Goal: Task Accomplishment & Management: Complete application form

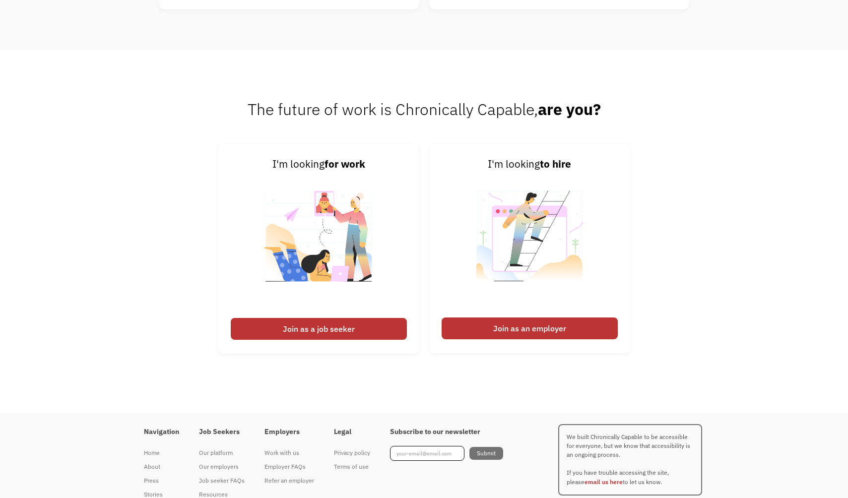
scroll to position [2572, 0]
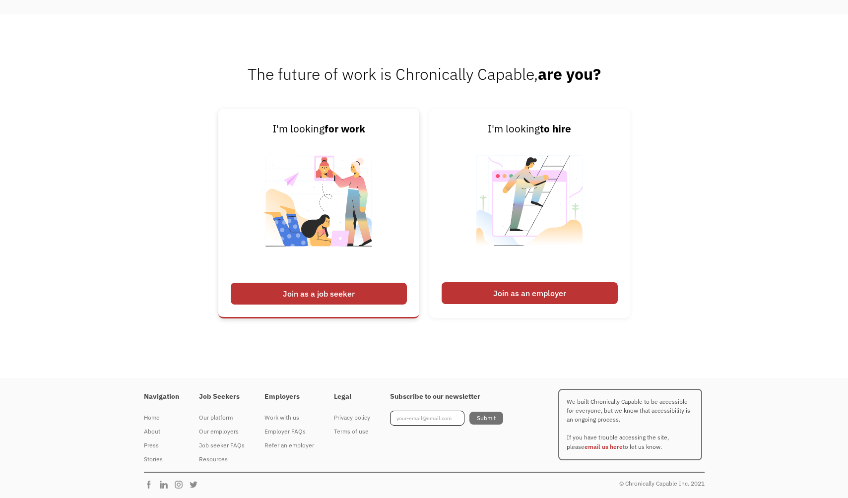
click at [358, 288] on div "Join as a job seeker" at bounding box center [319, 294] width 176 height 22
click at [336, 290] on div "Join as a job seeker" at bounding box center [319, 294] width 176 height 22
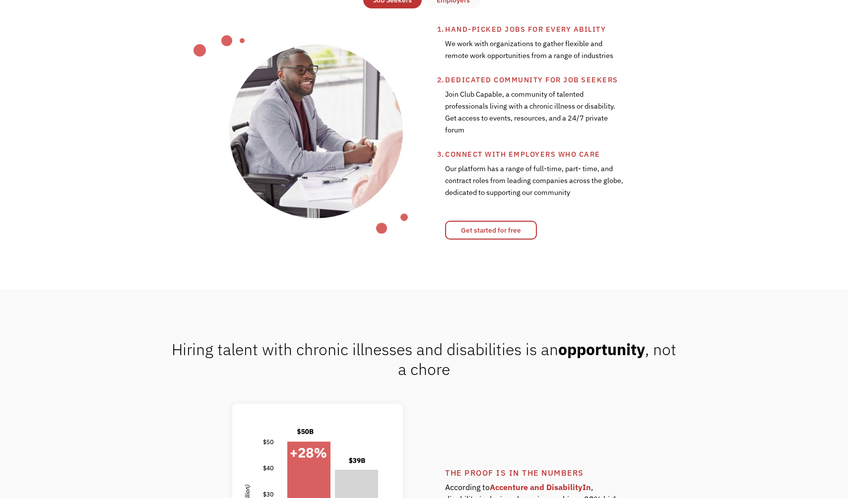
scroll to position [502, 0]
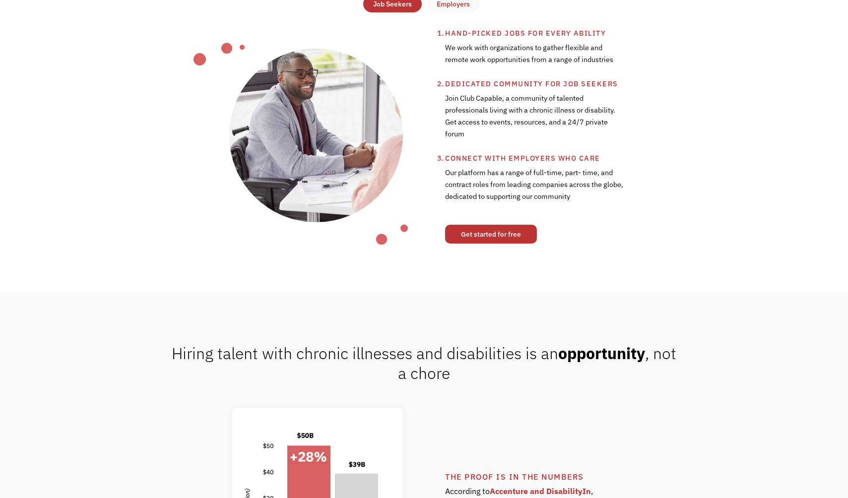
click at [470, 231] on link "Get started for free" at bounding box center [491, 234] width 92 height 19
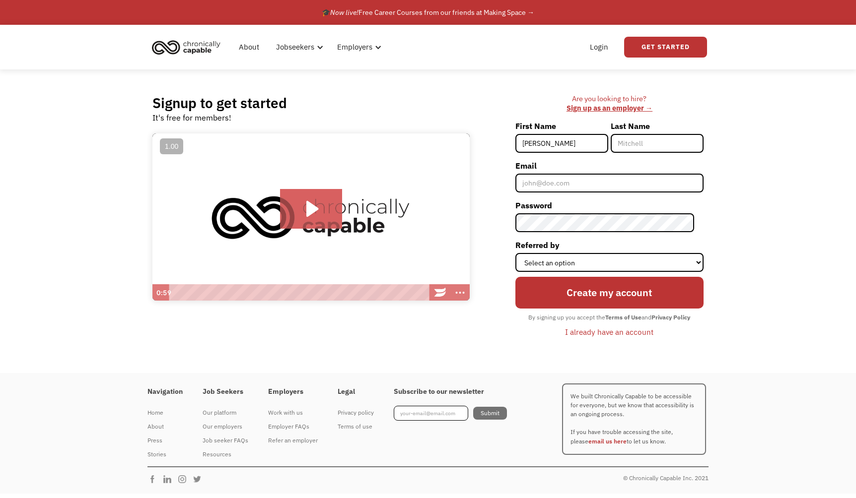
type input "[PERSON_NAME]"
type input "[PERSON_NAME][DOMAIN_NAME][EMAIL_ADDRESS][PERSON_NAME][DOMAIN_NAME]"
click at [606, 265] on select "Select an option Instagram Facebook Twitter Search Engine News Article Word of …" at bounding box center [609, 262] width 188 height 19
select select "Other"
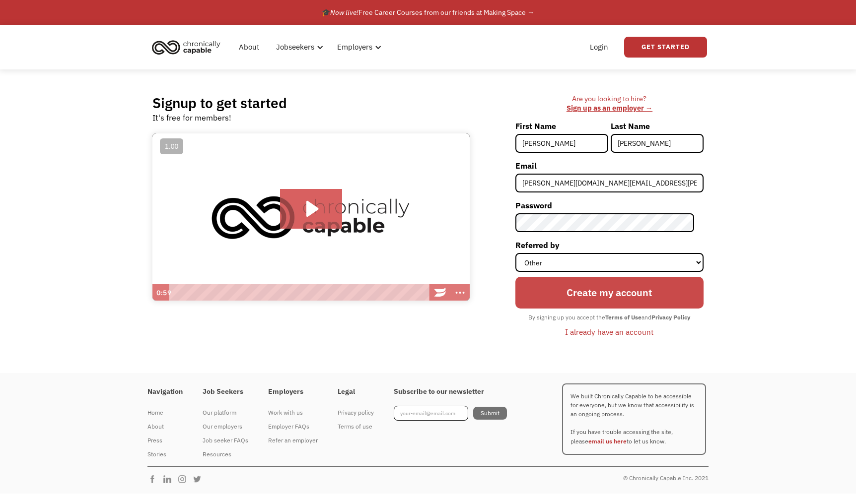
click at [601, 293] on input "Create my account" at bounding box center [609, 293] width 188 height 32
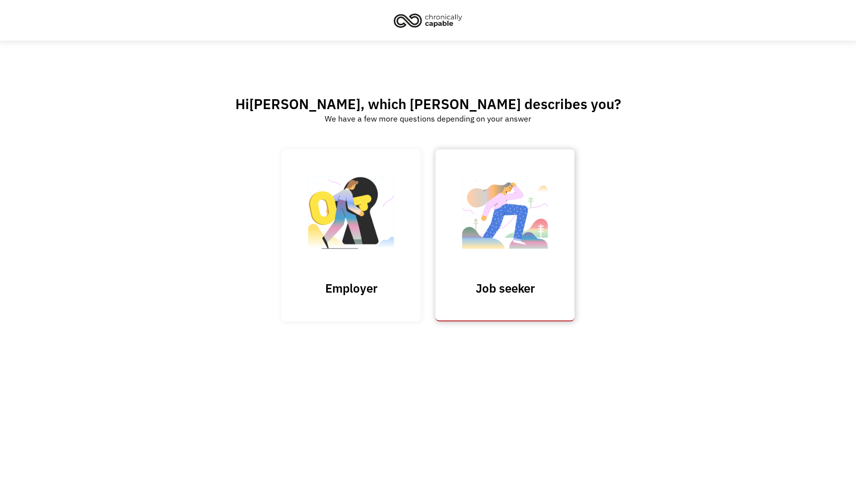
click at [508, 204] on img at bounding box center [504, 217] width 99 height 97
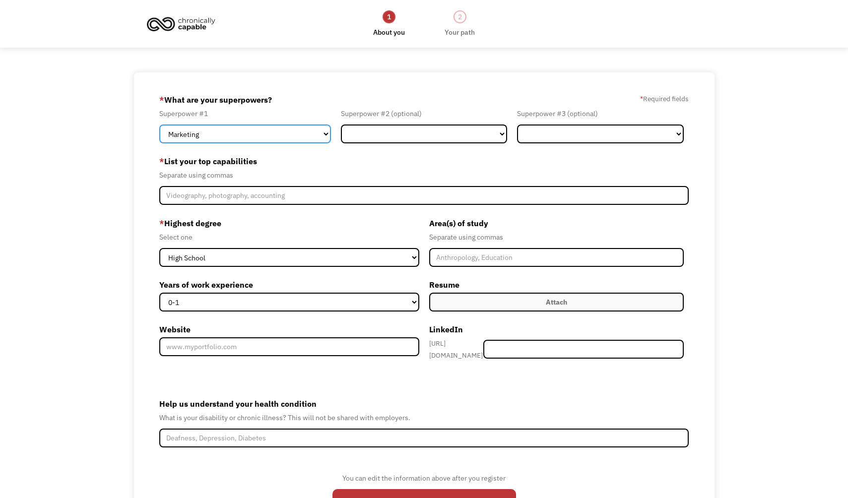
click at [278, 138] on select "Marketing Human Resources Finance Technology Operations Sales Industrial & Manu…" at bounding box center [245, 134] width 172 height 19
select select "Design"
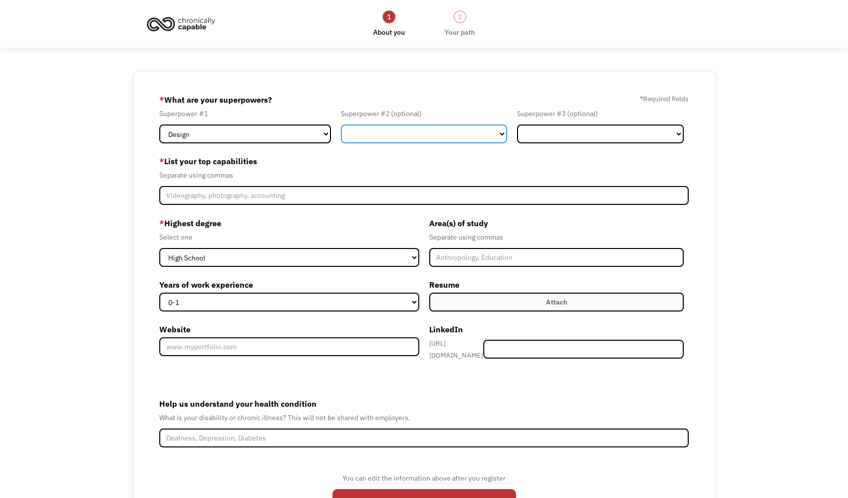
click at [363, 139] on select "Marketing Human Resources Finance Technology Operations Sales Industrial & Manu…" at bounding box center [424, 134] width 167 height 19
select select "Communications & Public Relations"
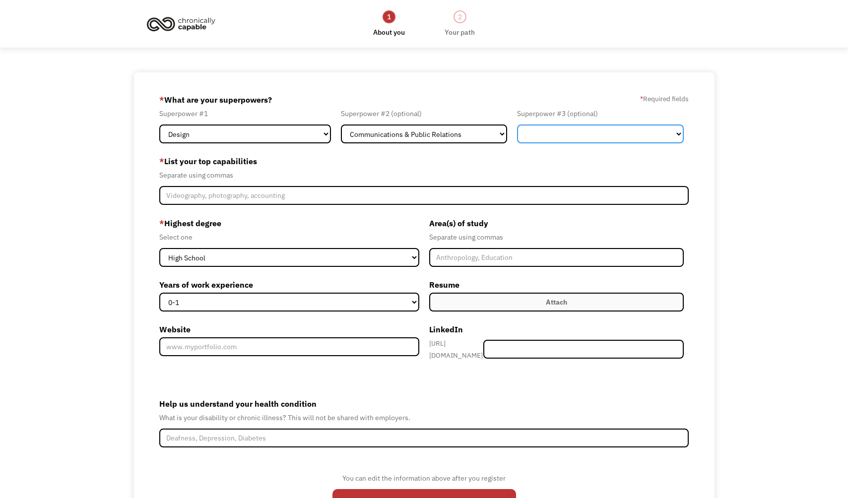
click at [579, 128] on select "Marketing Human Resources Finance Technology Operations Sales Industrial & Manu…" at bounding box center [600, 134] width 167 height 19
select select "Other"
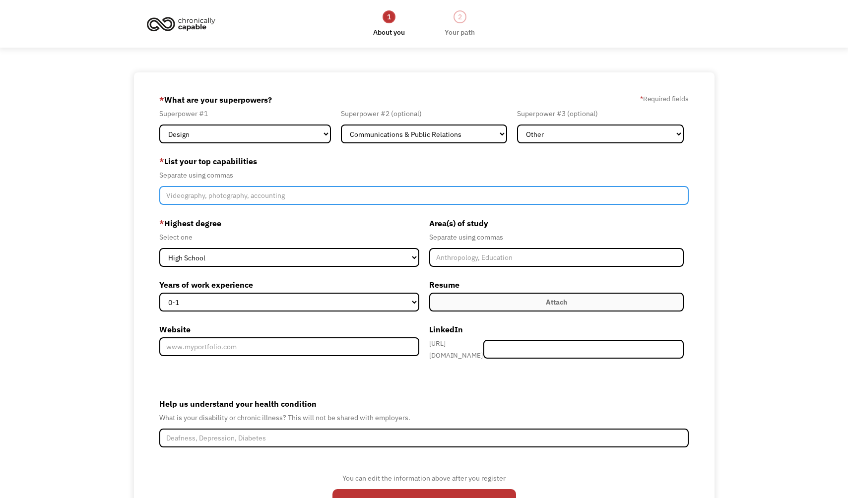
click at [280, 190] on input "Member-Create-Step1" at bounding box center [424, 195] width 530 height 19
paste input "Technical Skills: Digital Curation: Archivematica, Open Refine, Adobe Bridge We…"
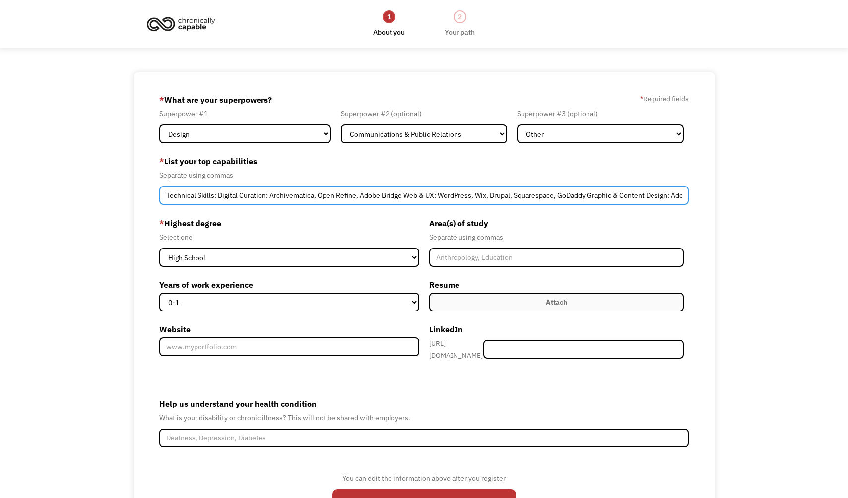
scroll to position [0, 305]
click at [202, 198] on input "Technical Skills: Digital Curation: Archivematica, Open Refine, Adobe Bridge We…" at bounding box center [424, 195] width 530 height 19
drag, startPoint x: 659, startPoint y: 194, endPoint x: 709, endPoint y: 193, distance: 49.7
click at [709, 193] on div "689b77528064e76a17248ab4 nicolina.gallo@berkeley.edu Nicolina Gallo Other * Wha…" at bounding box center [424, 311] width 581 height 478
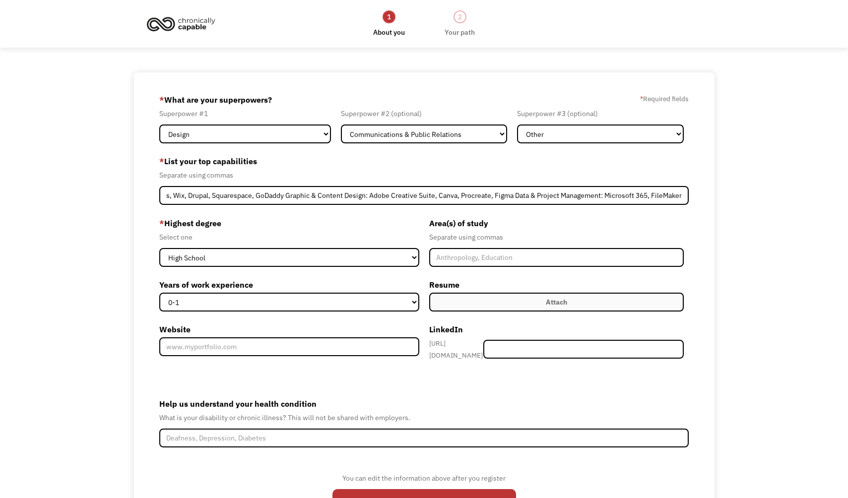
scroll to position [0, 0]
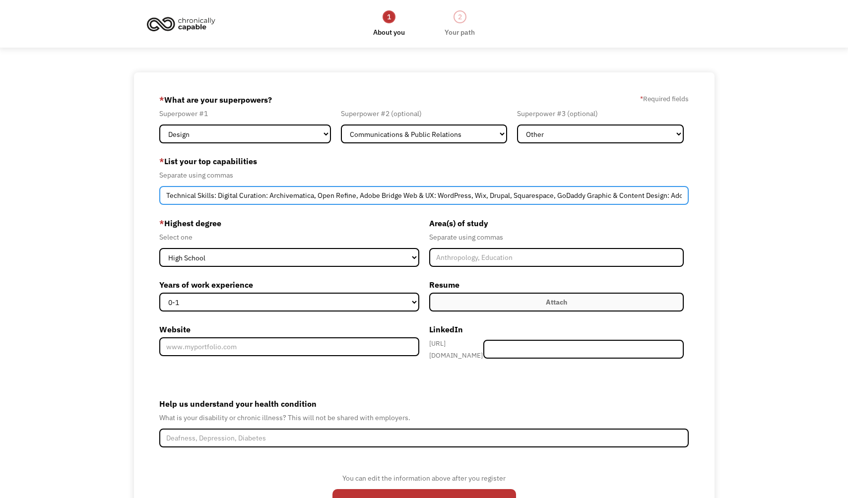
click at [285, 193] on input "Technical Skills: Digital Curation: Archivematica, Open Refine, Adobe Bridge We…" at bounding box center [424, 195] width 530 height 19
paste input "Adobe Creative Suite, Canva, Procreate, Figma Data & Project Management: Micros…"
click at [394, 200] on input "Adobe Creative Suite, Canva, Procreate, Figma Data & Project Management: Micros…" at bounding box center [424, 195] width 530 height 19
paste input ", Microsoft 365, Excel, Powerpoint, & Power BI, Google Analytics, WordPress, Wi…"
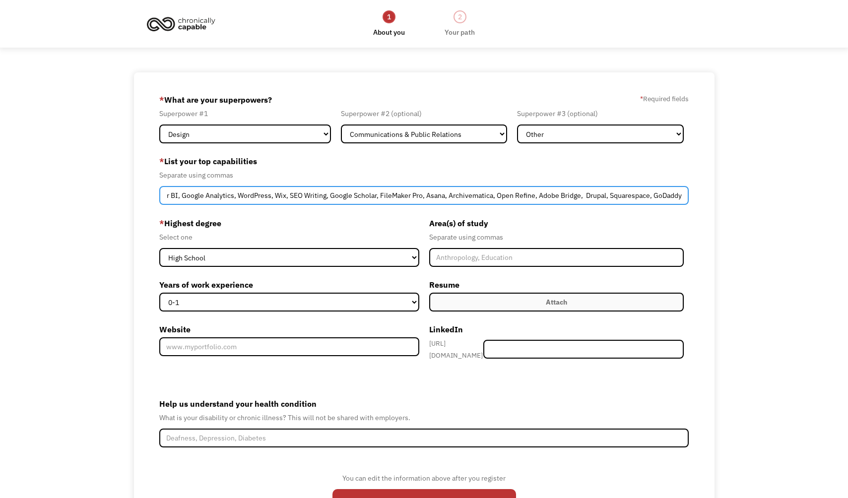
scroll to position [0, 277]
type input "Adobe Creative Suite, Canva, Procreate, Figma, Microsoft 365, Excel, Powerpoint…"
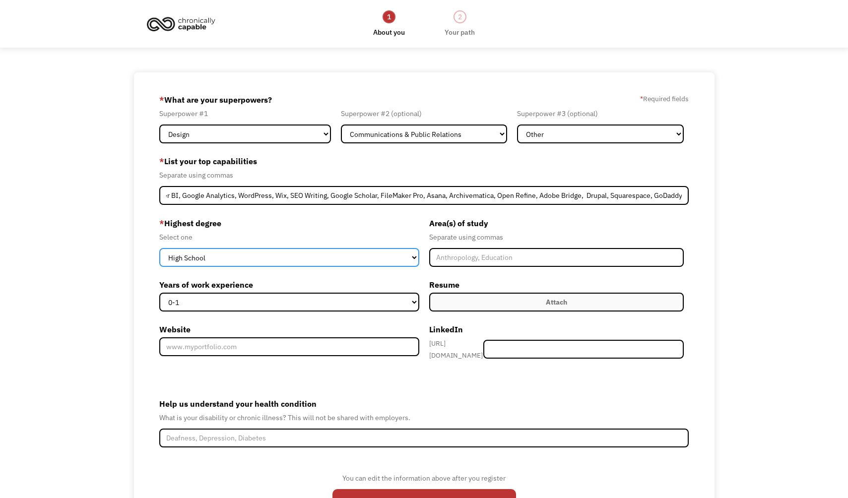
click at [211, 254] on select "High School Associates Bachelors Master's PhD" at bounding box center [289, 257] width 260 height 19
select select "masters"
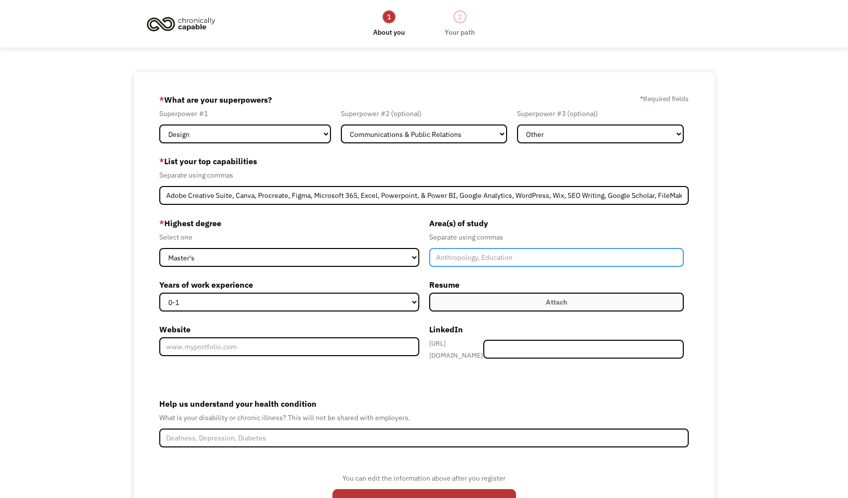
click at [456, 254] on input "Member-Create-Step1" at bounding box center [556, 257] width 255 height 19
type input "Museology, Digital Curation, Non-Profit Management"
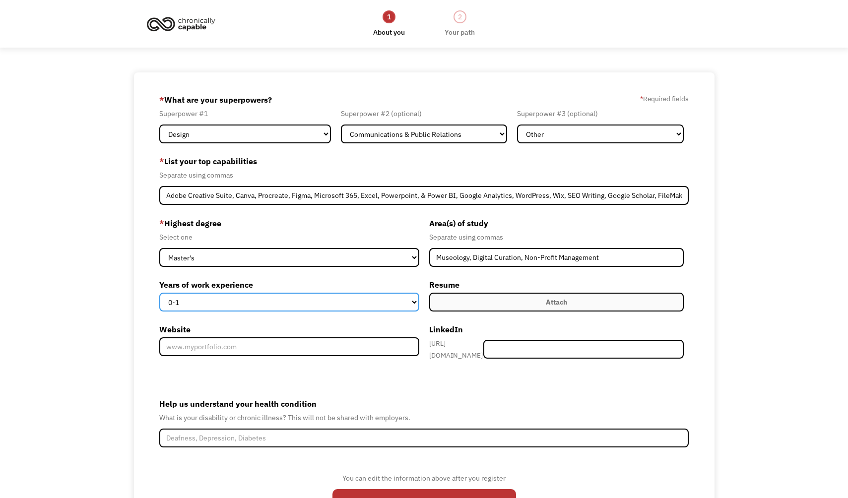
click at [349, 302] on select "0-1 2-4 5-10 11-15 15+" at bounding box center [289, 302] width 260 height 19
select select "5-10"
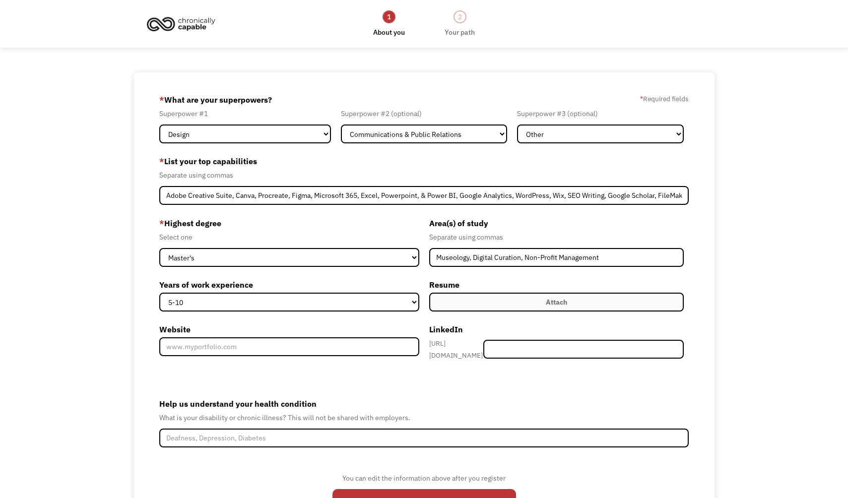
click at [460, 302] on label "Attach" at bounding box center [556, 302] width 255 height 19
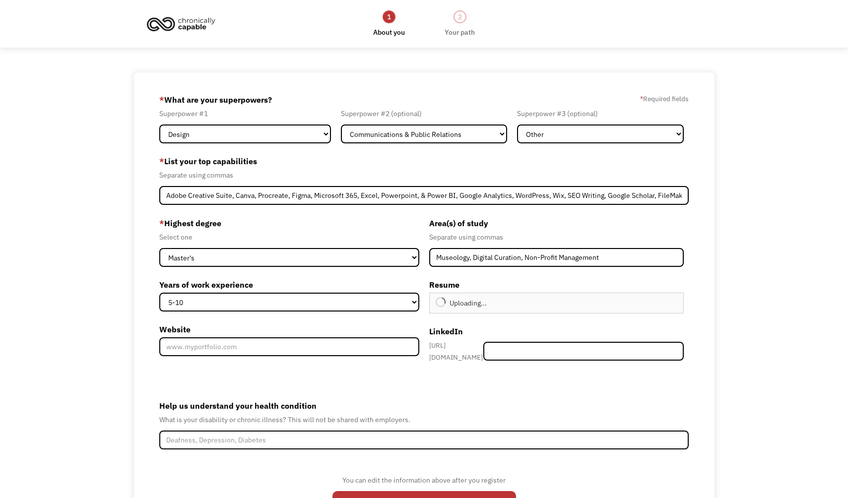
type input "Continue"
click at [623, 351] on input "Member-Create-Step1" at bounding box center [583, 351] width 201 height 19
paste input "https://www.linkedin.com/in/nicolinagallo/"
drag, startPoint x: 613, startPoint y: 348, endPoint x: 520, endPoint y: 347, distance: 93.8
click at [520, 347] on input "https://www.linkedin.com/in/nicolinagallo/" at bounding box center [583, 351] width 201 height 19
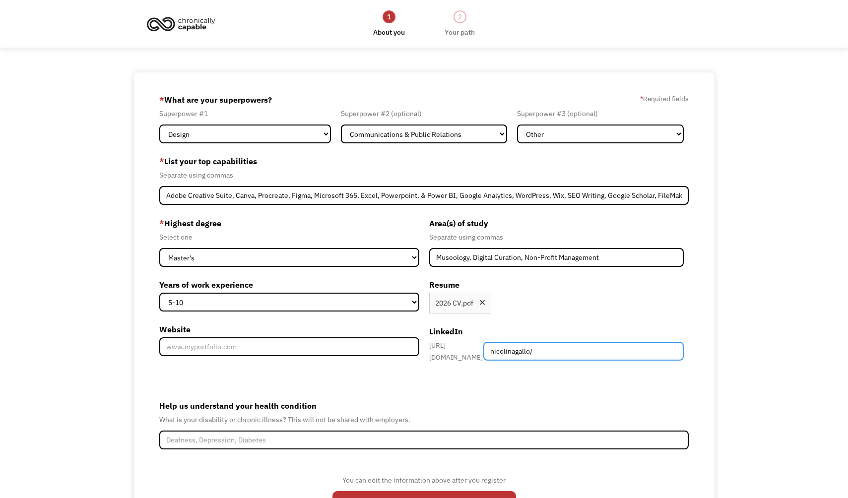
scroll to position [74, 0]
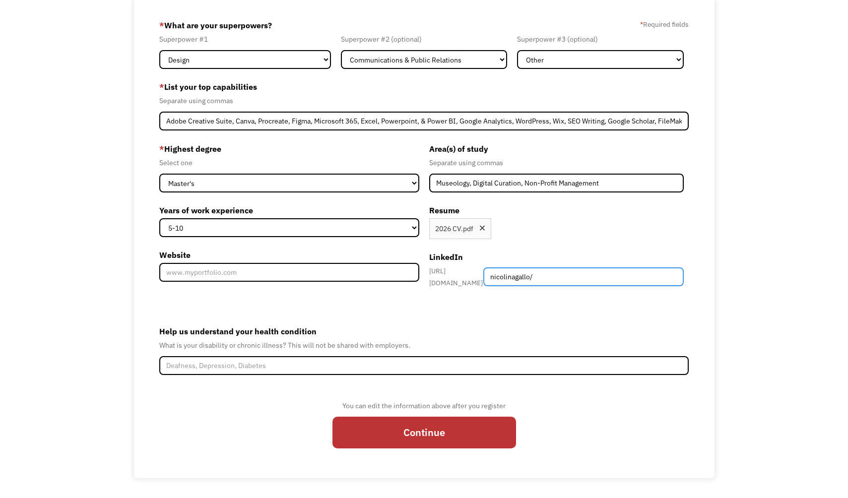
type input "nicolinagallo/"
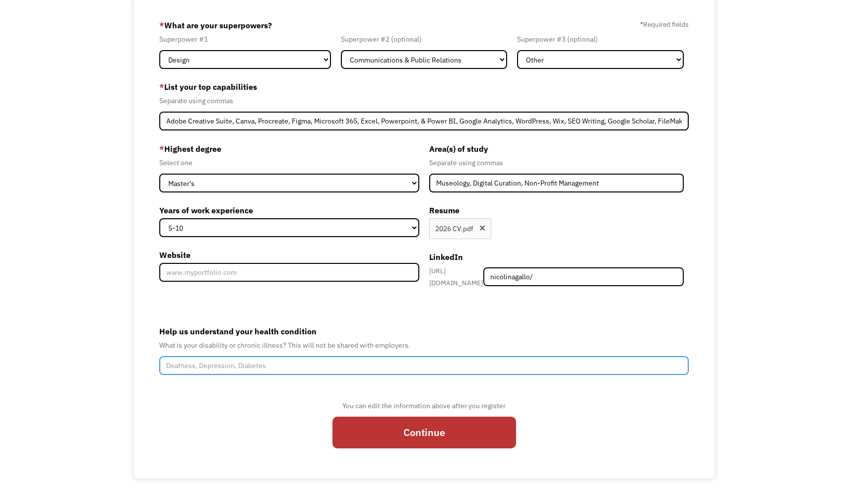
click at [270, 359] on input "Help us understand your health condition" at bounding box center [424, 365] width 530 height 19
paste input "hypoxia-related anoxic brain injury in 2017 that took 60% of my hearing, (leavi…"
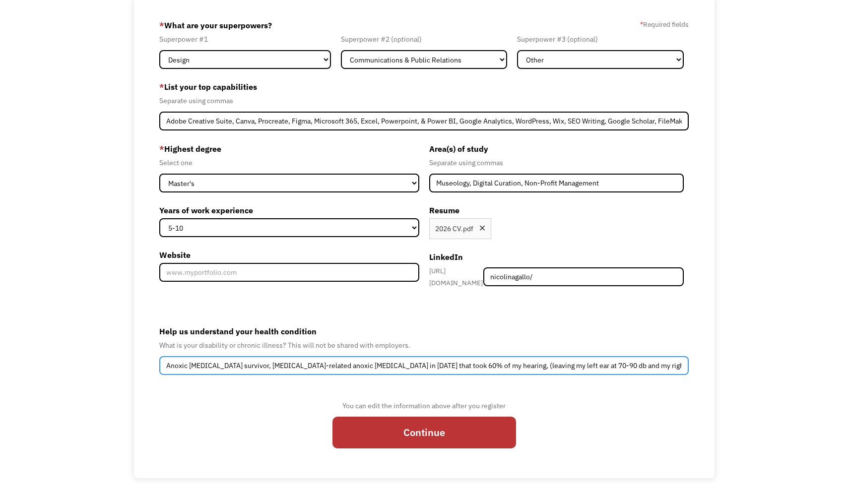
scroll to position [0, 278]
drag, startPoint x: 204, startPoint y: 362, endPoint x: 241, endPoint y: 363, distance: 37.3
click at [241, 363] on input "Anoxic Brain Injury survivor, hypoxia-related anoxic brain injury in 2017 that …" at bounding box center [424, 365] width 530 height 19
drag, startPoint x: 178, startPoint y: 359, endPoint x: 144, endPoint y: 358, distance: 34.3
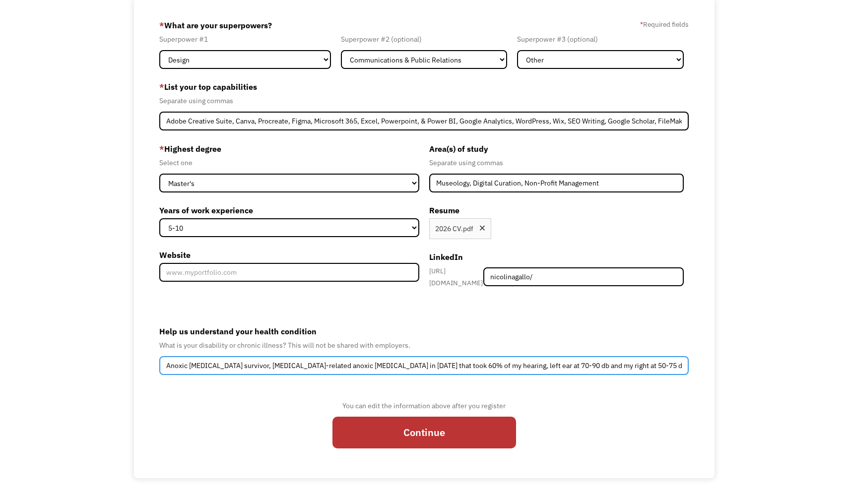
click at [144, 358] on div "689b77528064e76a17248ab4 nicolina.gallo@berkeley.edu Nicolina Gallo Other * Wha…" at bounding box center [424, 238] width 581 height 480
click at [369, 360] on input "Anoxic Brain Injury survivor, hypoxia-related anoxic brain injury in 2017 that …" at bounding box center [424, 365] width 530 height 19
drag, startPoint x: 256, startPoint y: 361, endPoint x: 419, endPoint y: 360, distance: 163.8
click at [419, 360] on input "Anoxic Brain Injury survivor, hypoxia-related anoxic brain injury in 2017 that …" at bounding box center [424, 365] width 530 height 19
click at [268, 360] on input "Anoxic Brain Injury survivor with significant hearing loss 60% of my hearing, l…" at bounding box center [424, 365] width 530 height 19
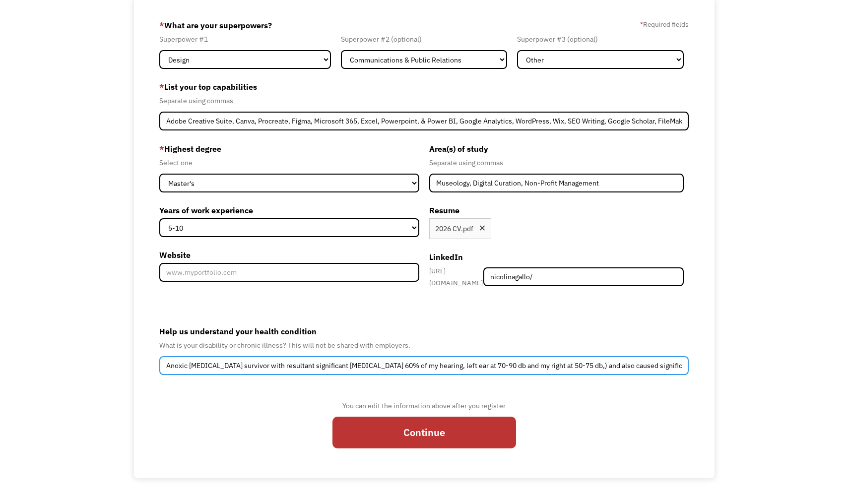
drag, startPoint x: 372, startPoint y: 359, endPoint x: 435, endPoint y: 362, distance: 62.6
click at [435, 362] on input "Anoxic Brain Injury survivor with resultant significant hearing loss 60% of my …" at bounding box center [424, 365] width 530 height 19
click at [439, 360] on input "Anoxic Brain Injury survivor with resultant significant hearing loss (left ear …" at bounding box center [424, 365] width 530 height 19
click at [441, 357] on input "Anoxic Brain Injury survivor with resultant significant hearing loss (left ear …" at bounding box center [424, 365] width 530 height 19
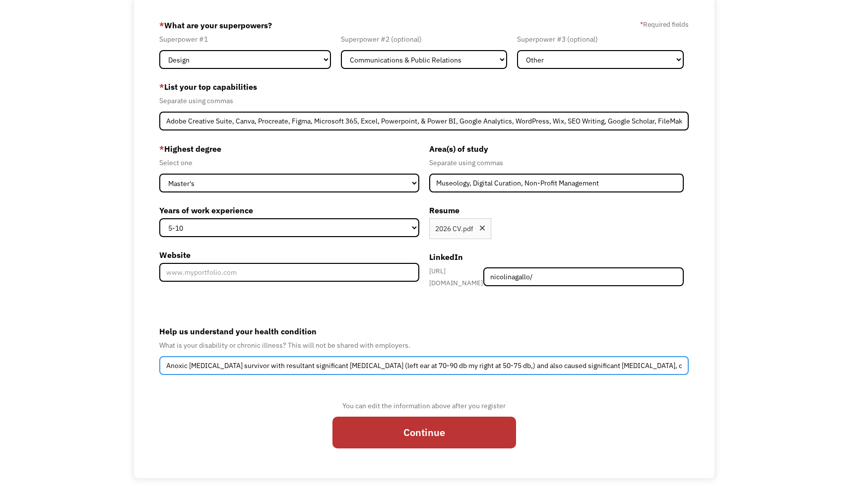
click at [441, 357] on input "Anoxic Brain Injury survivor with resultant significant hearing loss (left ear …" at bounding box center [424, 365] width 530 height 19
drag, startPoint x: 500, startPoint y: 360, endPoint x: 553, endPoint y: 360, distance: 52.6
click at [553, 360] on input "Anoxic Brain Injury survivor with resultant significant hearing loss (left ear …" at bounding box center [424, 365] width 530 height 19
drag, startPoint x: 573, startPoint y: 360, endPoint x: 637, endPoint y: 361, distance: 63.6
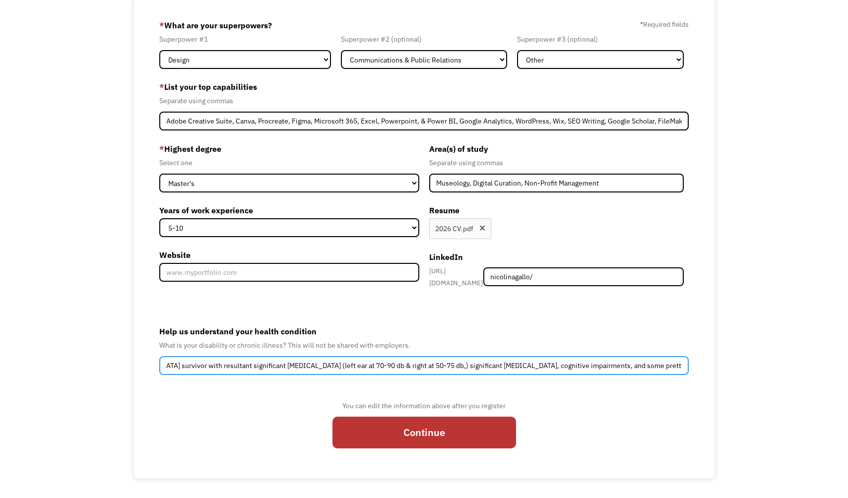
click at [637, 362] on input "Anoxic Brain Injury survivor with resultant significant hearing loss (left ear …" at bounding box center [424, 365] width 530 height 19
click at [608, 360] on input "Anoxic Brain Injury survivor with resultant significant hearing loss (left ear …" at bounding box center [424, 365] width 530 height 19
paste input "-Encephalomyelitis (i.e Chronic Fatigue"
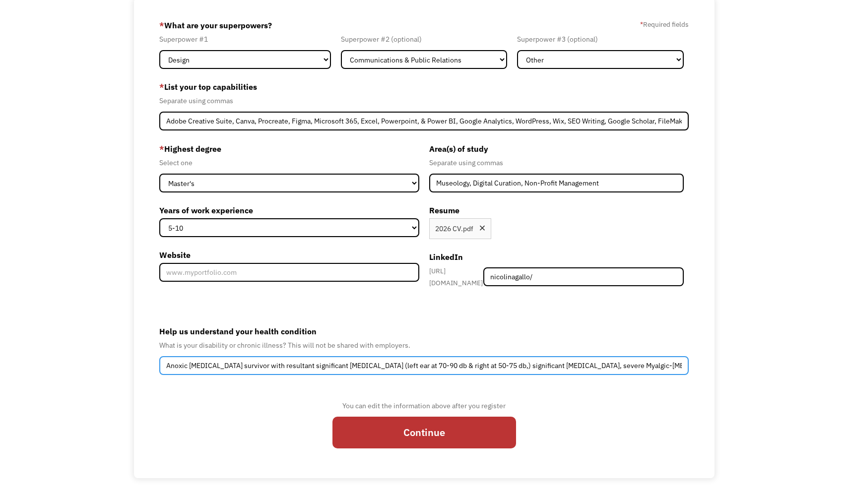
scroll to position [0, 59]
click at [635, 361] on input "Anoxic Brain Injury survivor with resultant significant hearing loss (left ear …" at bounding box center [424, 365] width 530 height 19
click at [675, 362] on input "Anoxic Brain Injury survivor with resultant significant hearing loss (left ear …" at bounding box center [424, 365] width 530 height 19
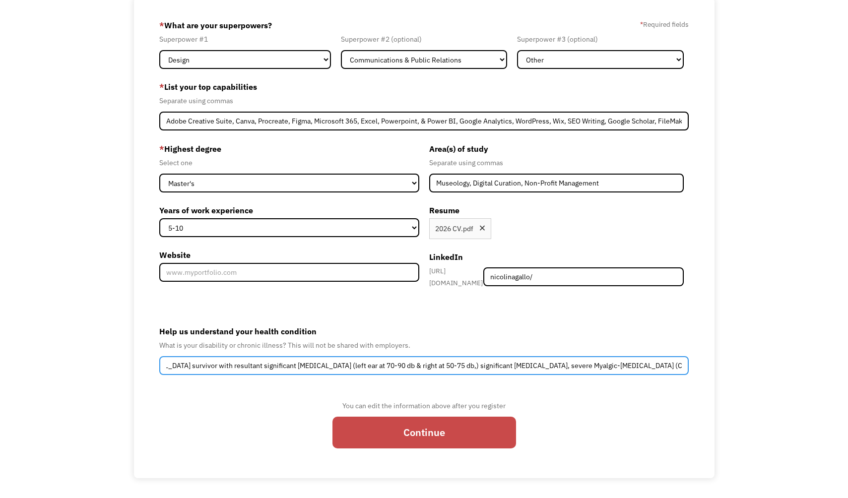
type input "Anoxic Brain Injury survivor with resultant significant hearing loss (left ear …"
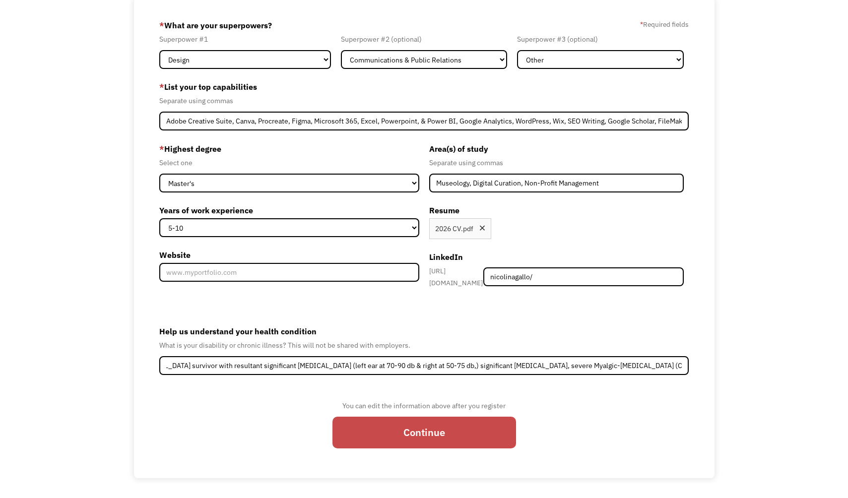
scroll to position [0, 0]
click at [456, 427] on input "Continue" at bounding box center [425, 433] width 184 height 32
type input "Please wait..."
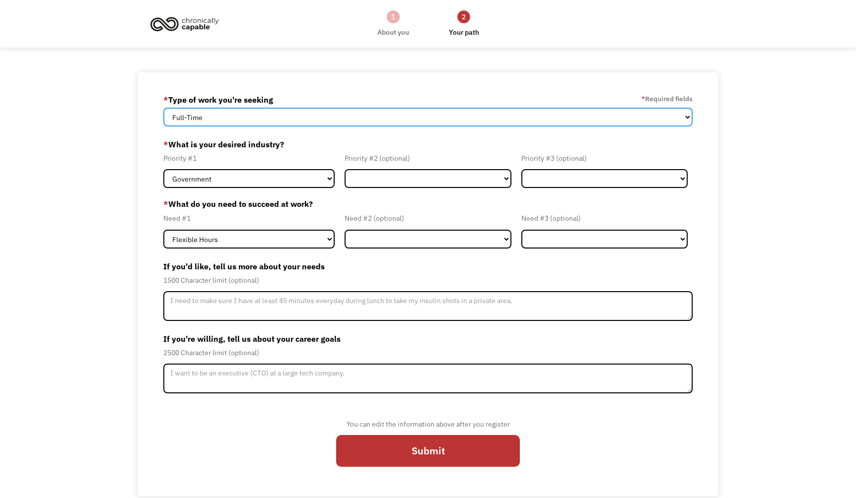
click at [423, 119] on select "Full-Time Part-Time Both Full-Time and Part-Time" at bounding box center [428, 117] width 530 height 19
select select "Both Full-Time and Part-Time"
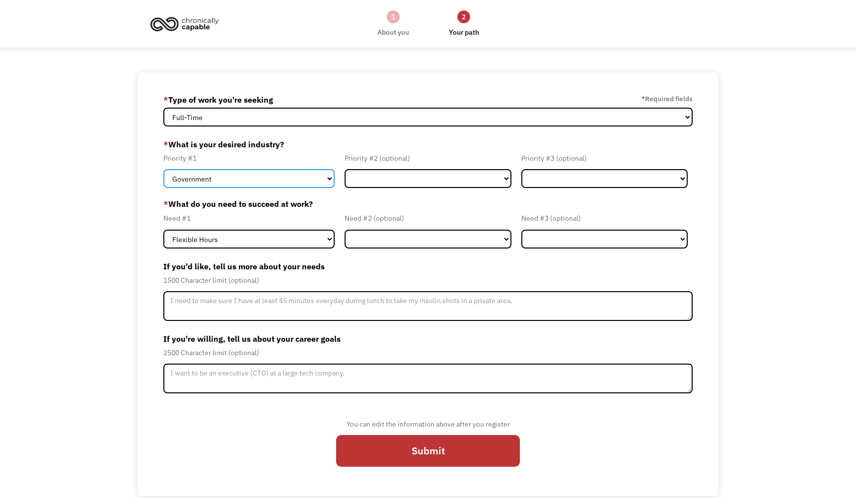
click at [292, 172] on select "Government Finance & Insurance Health & Social Care Tech & Engineering Creative…" at bounding box center [249, 178] width 172 height 19
select select "Creative & Design"
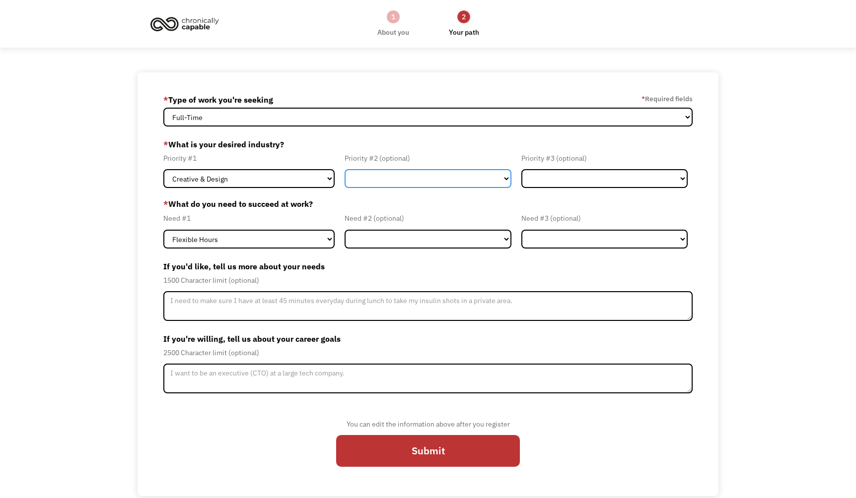
click at [372, 182] on select "Government Finance & Insurance Health & Social Care Tech & Engineering Creative…" at bounding box center [427, 178] width 167 height 19
select select "Education"
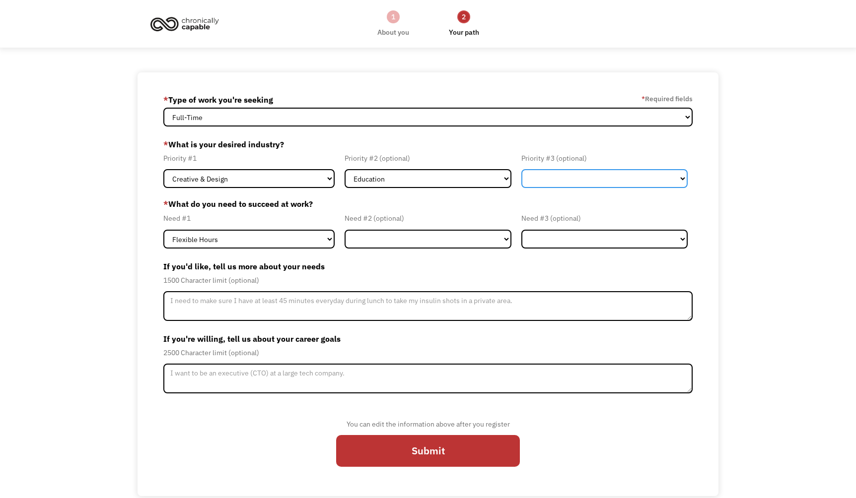
click at [587, 173] on select "Government Finance & Insurance Health & Social Care Tech & Engineering Creative…" at bounding box center [604, 178] width 167 height 19
select select "Administrative"
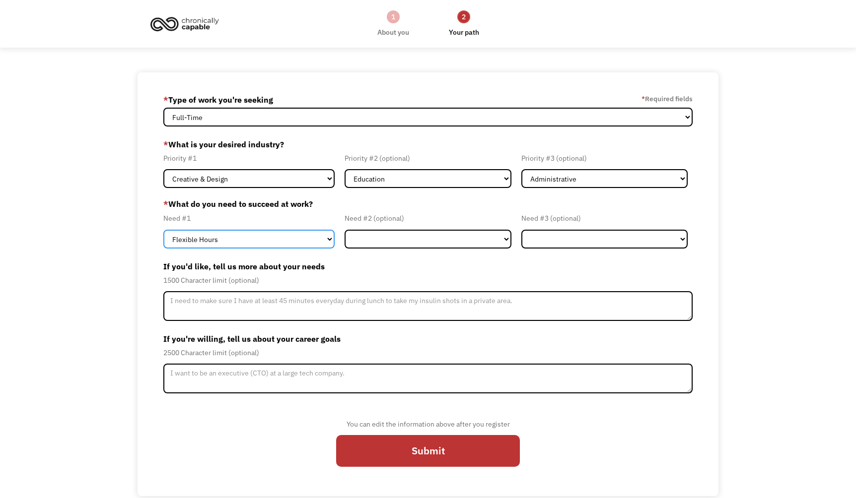
click at [263, 230] on select "Flexible Hours Remote Work Service Animal On-site Accommodations Visual Support…" at bounding box center [249, 239] width 172 height 19
select select "Remote Work"
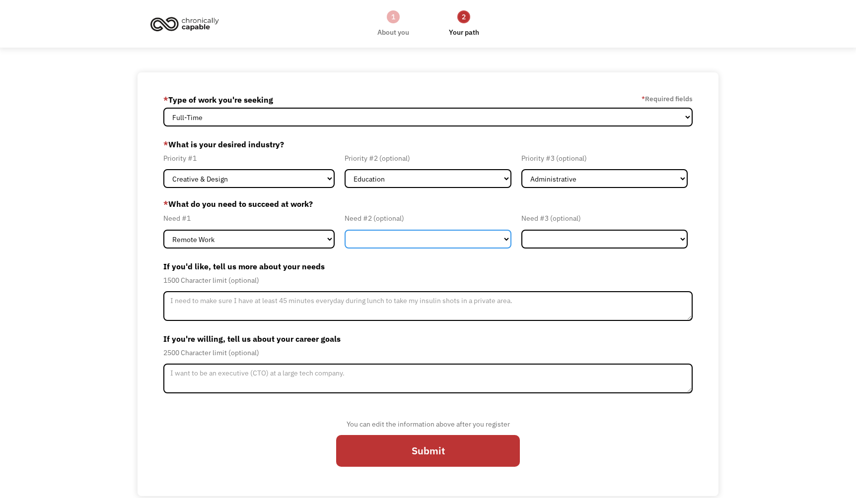
click at [365, 244] on select "Flexible Hours Remote Work Service Animal On-site Accommodations Visual Support…" at bounding box center [427, 239] width 167 height 19
select select "Flexible Hours"
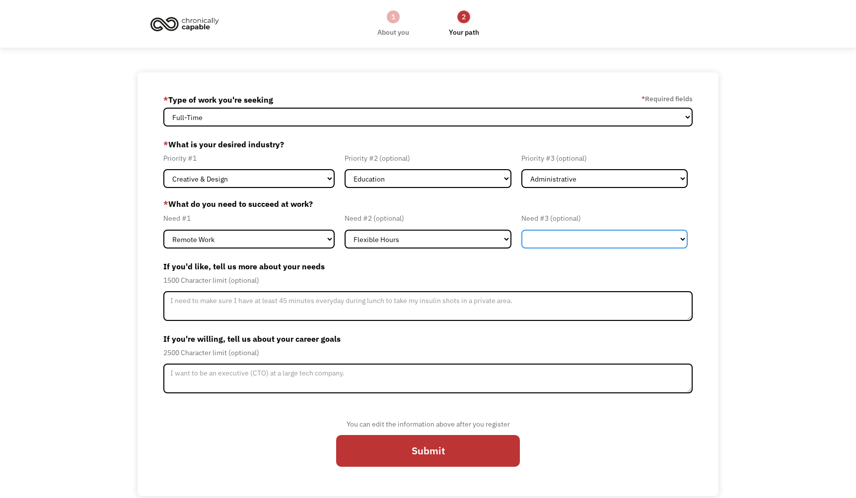
click at [581, 238] on select "Flexible Hours Remote Work Service Animal On-site Accommodations Visual Support…" at bounding box center [604, 239] width 167 height 19
select select "Hearing Support"
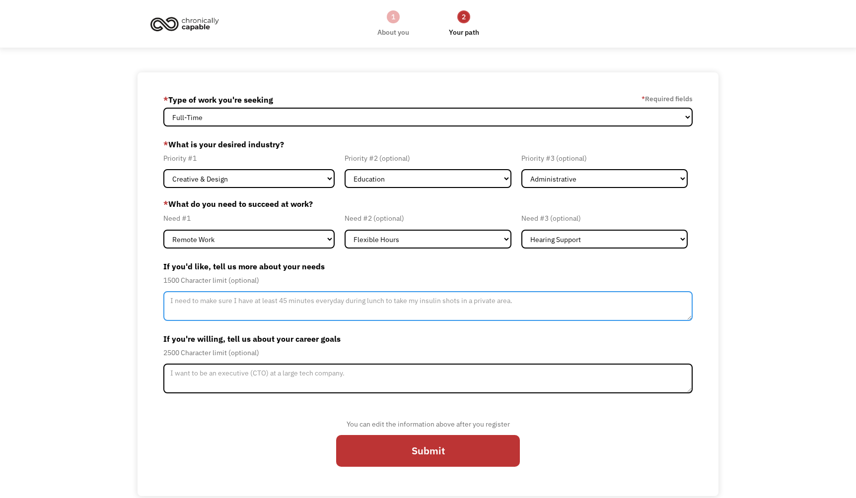
click at [564, 307] on textarea "Member-Update-Form-Step2" at bounding box center [428, 306] width 530 height 30
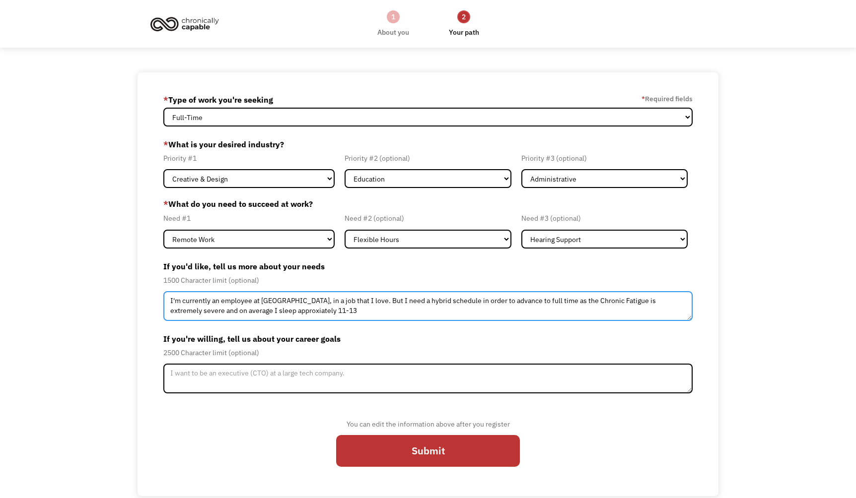
click at [257, 311] on textarea "I'm currently an employee at UC Berkeley, in a job that I love. But I need a hy…" at bounding box center [428, 306] width 530 height 30
click at [323, 304] on textarea "I'm currently an employee at UC Berkeley, in a job that I love. But I need a hy…" at bounding box center [428, 306] width 530 height 30
click at [319, 308] on textarea "I'm currently an employee at UC Berkeley, in a job that I love. But I need a hy…" at bounding box center [428, 306] width 530 height 30
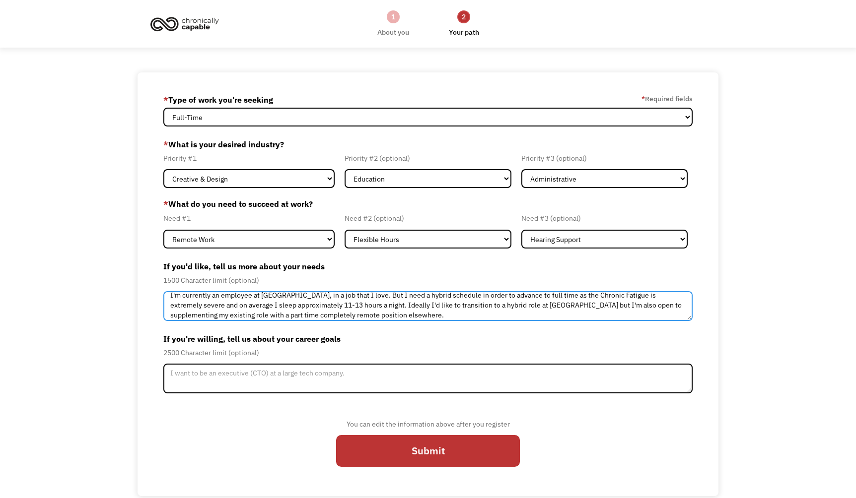
drag, startPoint x: 376, startPoint y: 306, endPoint x: 406, endPoint y: 315, distance: 31.1
click at [406, 315] on textarea "I'm currently an employee at UC Berkeley, in a job that I love. But I need a hy…" at bounding box center [428, 306] width 530 height 30
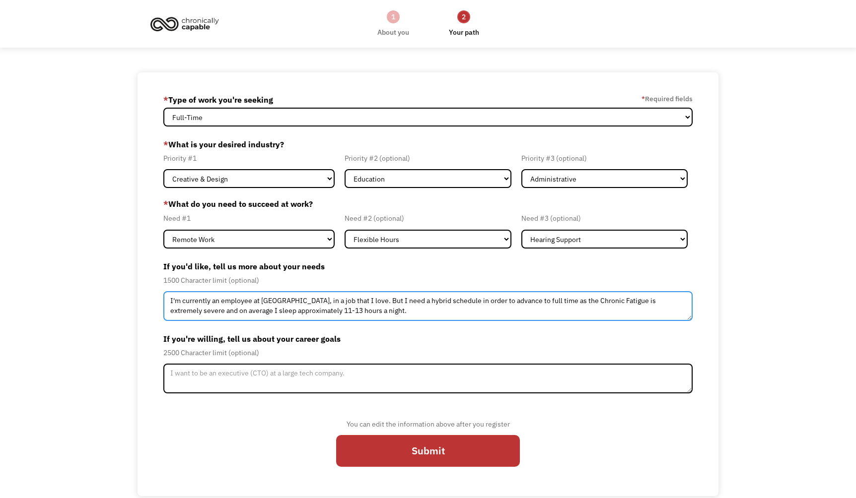
scroll to position [0, 0]
type textarea "I'm currently an employee at UC Berkeley, in a job that I love. But I need a hy…"
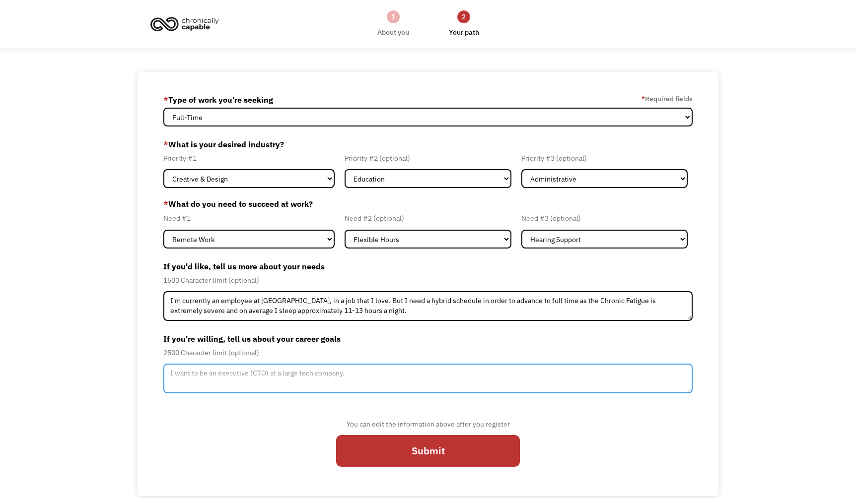
click at [335, 377] on textarea "Member-Update-Form-Step2" at bounding box center [428, 379] width 530 height 30
paste textarea "Ideally I'd like to transition to a hybrid role at UC Berkeley but I'm also ope…"
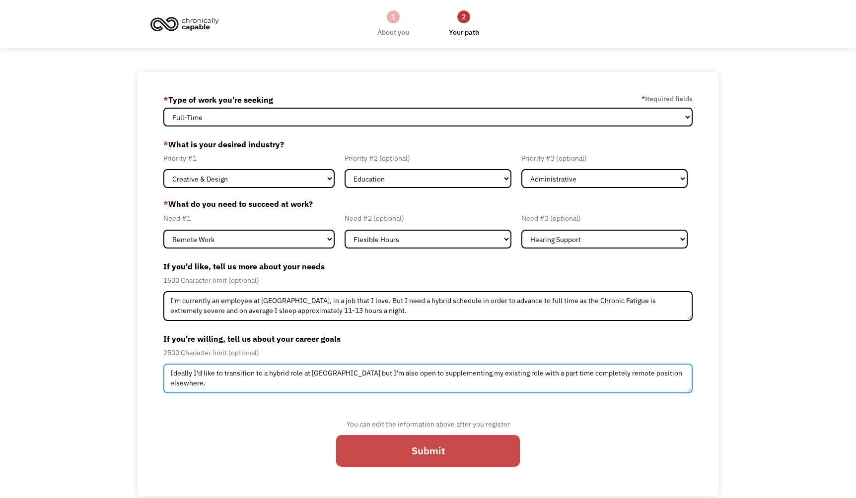
type textarea "Ideally I'd like to transition to a hybrid role at UC Berkeley but I'm also ope…"
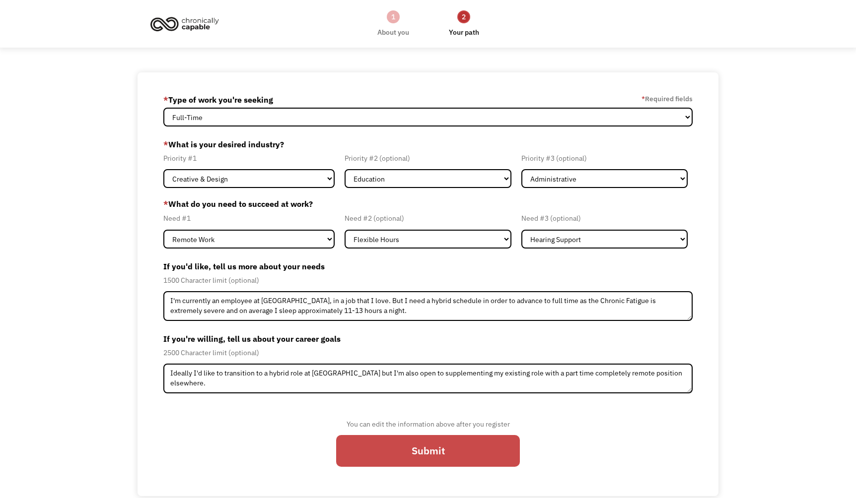
click at [421, 455] on input "Submit" at bounding box center [428, 451] width 184 height 32
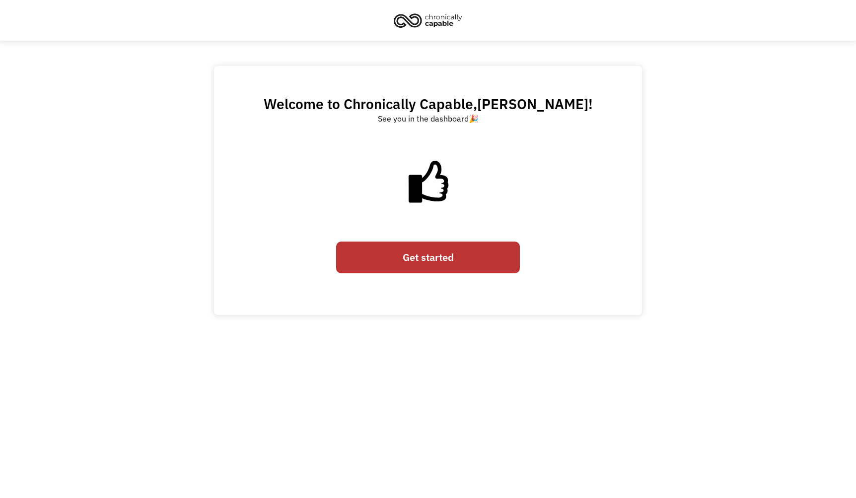
click at [421, 264] on link "Get started" at bounding box center [428, 258] width 184 height 32
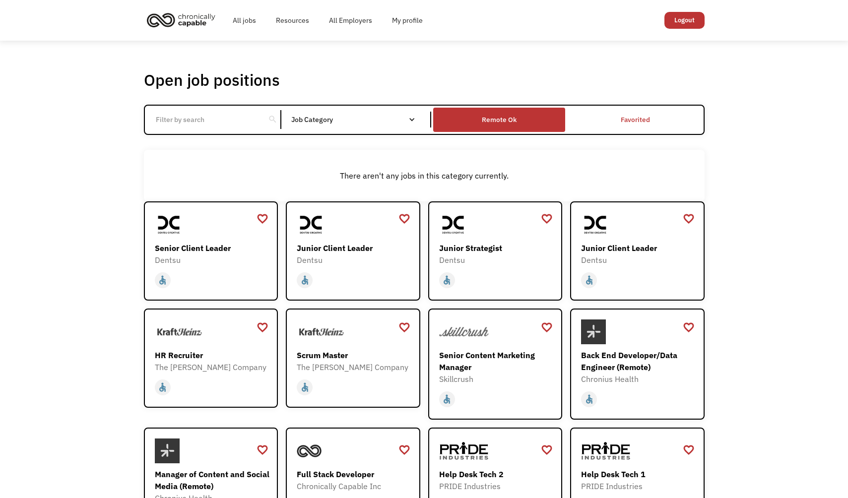
click at [488, 114] on div "Remote Ok" at bounding box center [499, 120] width 35 height 12
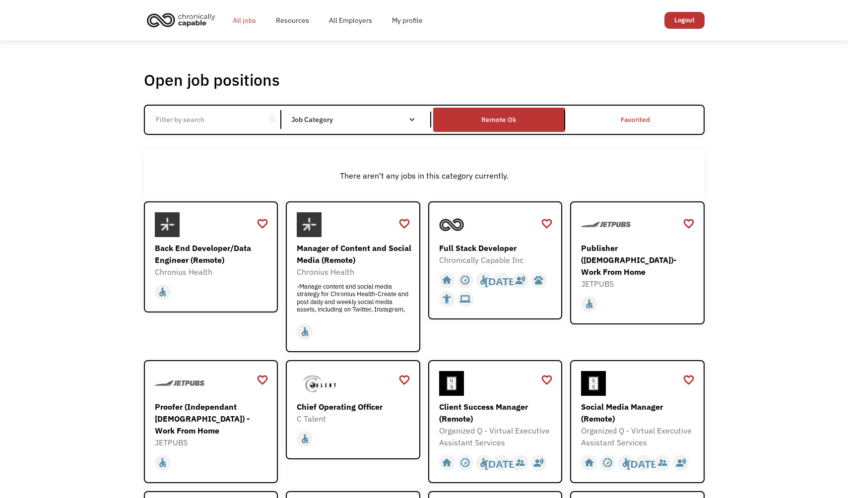
click at [246, 21] on link "All jobs" at bounding box center [244, 20] width 43 height 32
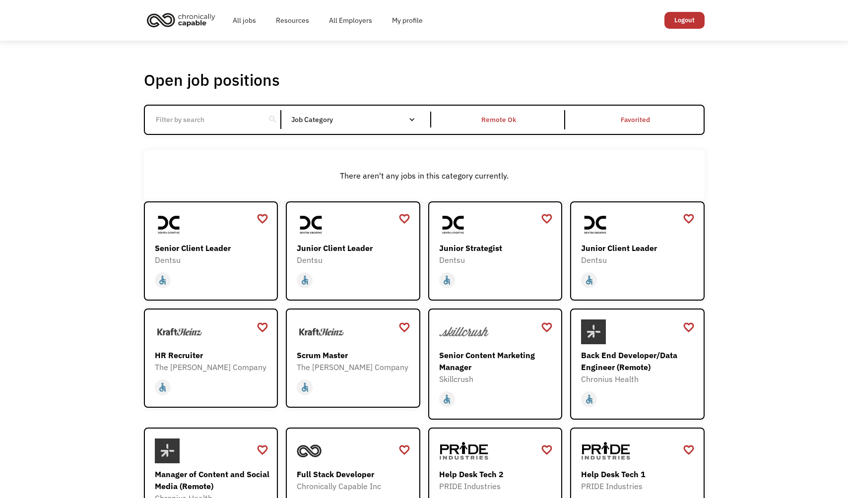
click at [243, 119] on input "Email Form" at bounding box center [205, 119] width 111 height 19
type input "remote"
click input "Email Form" at bounding box center [0, 0] width 0 height 0
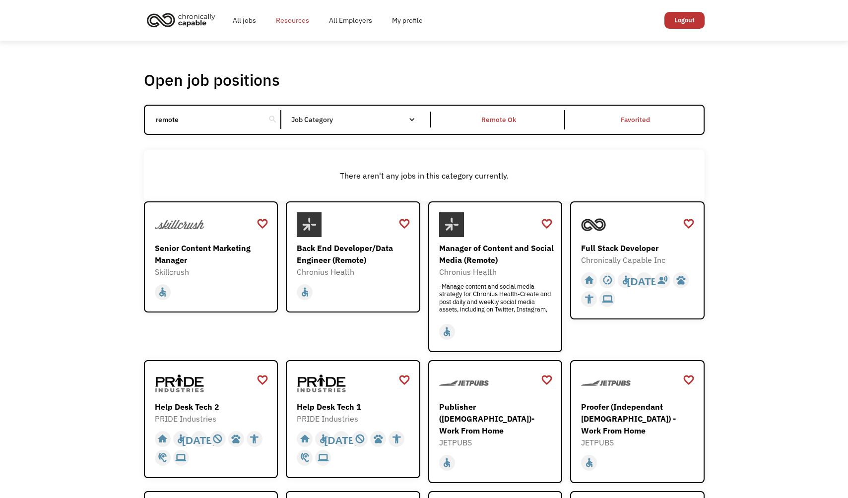
click at [300, 19] on link "Resources" at bounding box center [292, 20] width 53 height 32
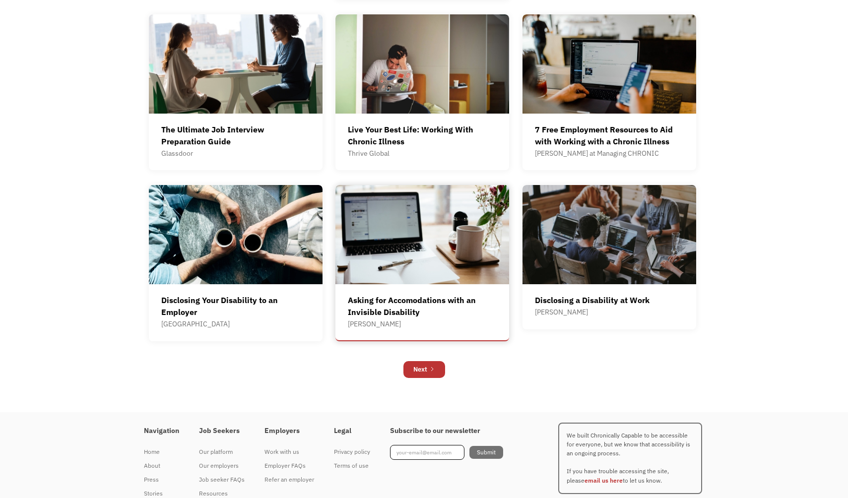
scroll to position [541, 0]
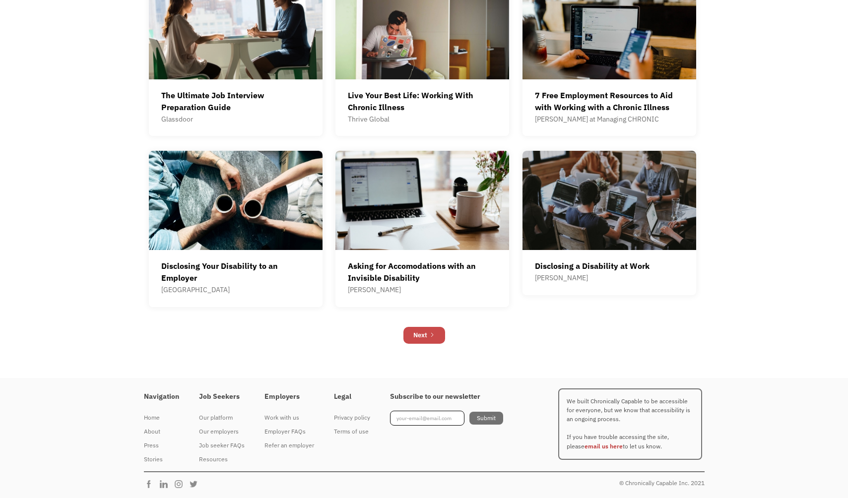
click at [415, 339] on div "Next" at bounding box center [420, 336] width 14 height 12
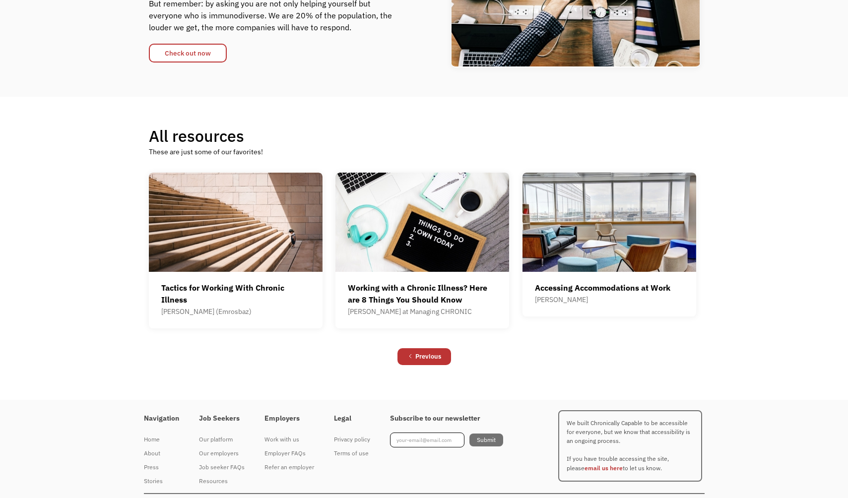
scroll to position [188, 0]
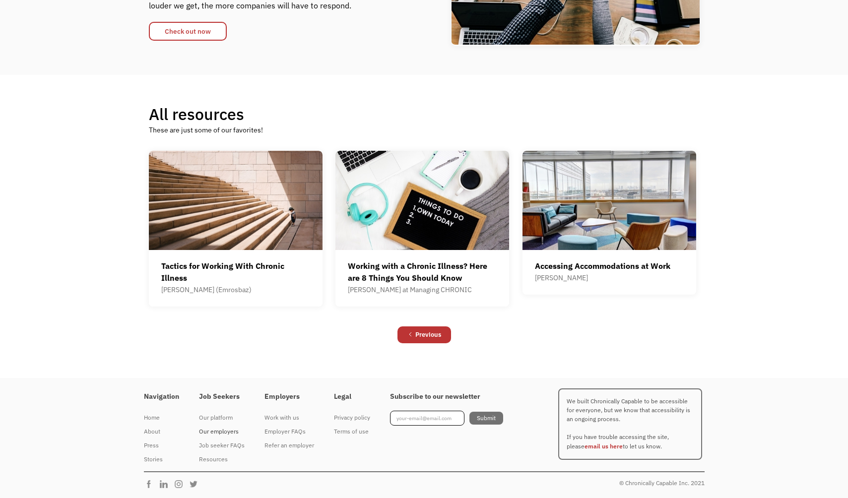
click at [226, 433] on div "Our employers" at bounding box center [222, 432] width 46 height 12
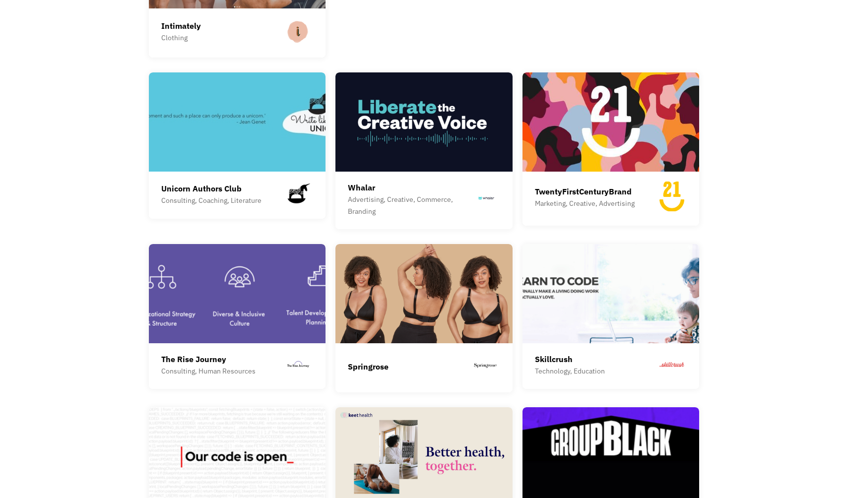
scroll to position [1723, 0]
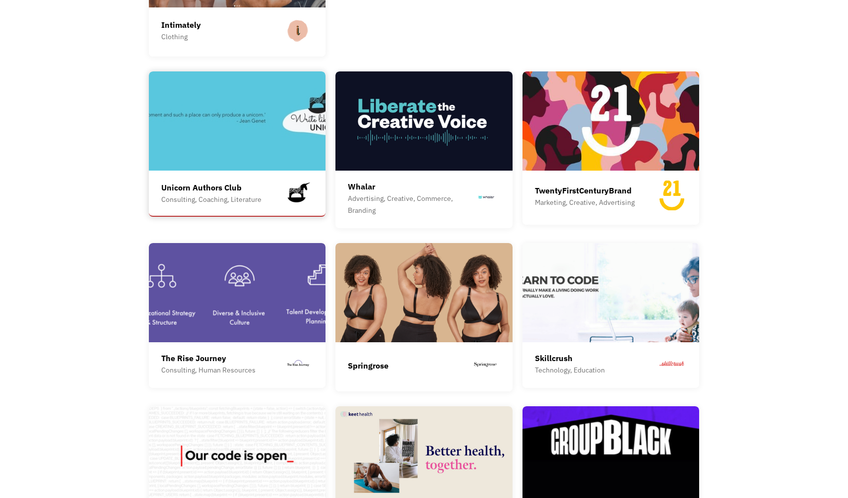
click at [204, 182] on div "Unicorn Authors Club" at bounding box center [211, 188] width 100 height 12
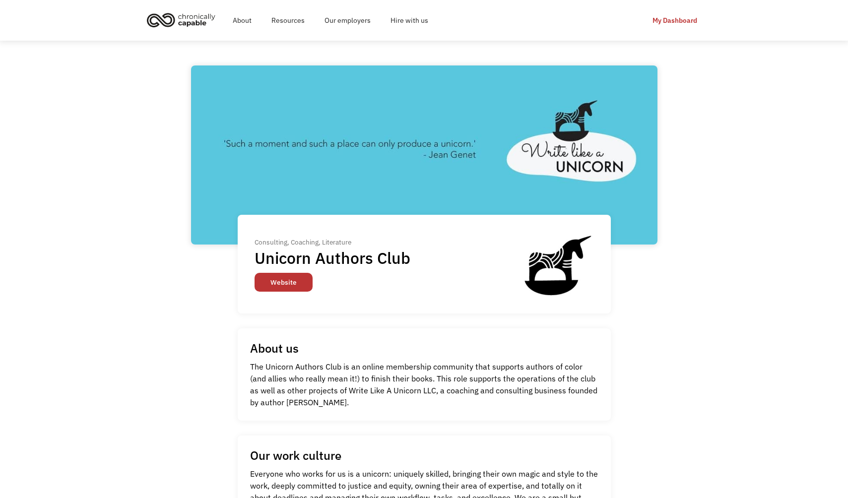
click at [277, 284] on link "Website" at bounding box center [284, 282] width 58 height 19
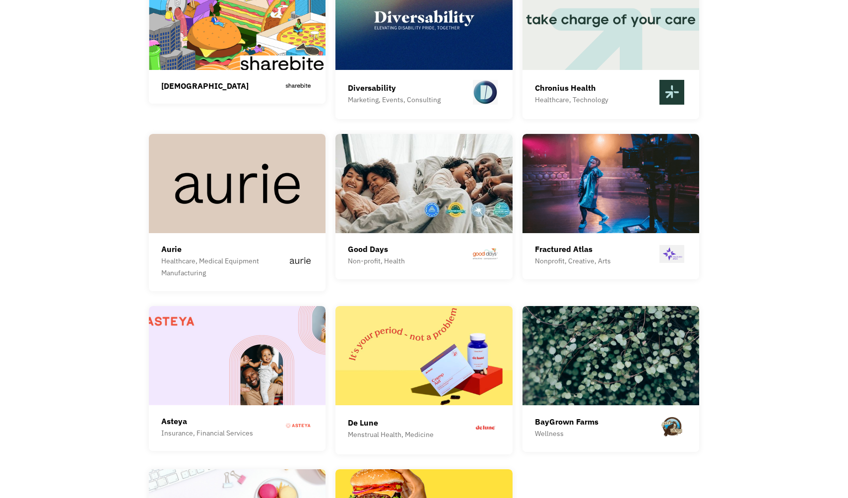
scroll to position [2496, 0]
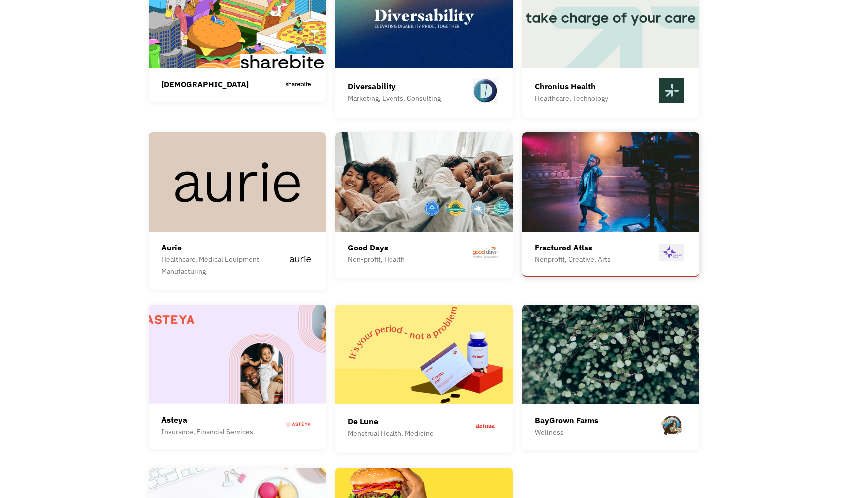
click at [559, 206] on img at bounding box center [611, 182] width 177 height 99
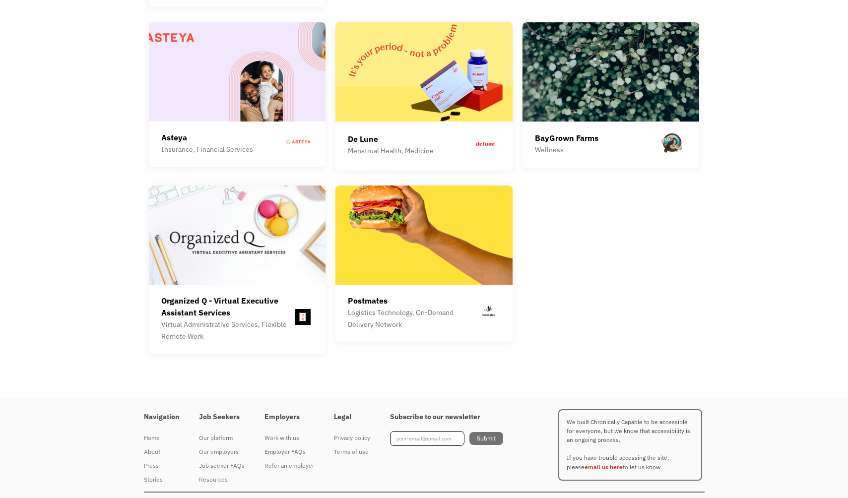
scroll to position [2779, 0]
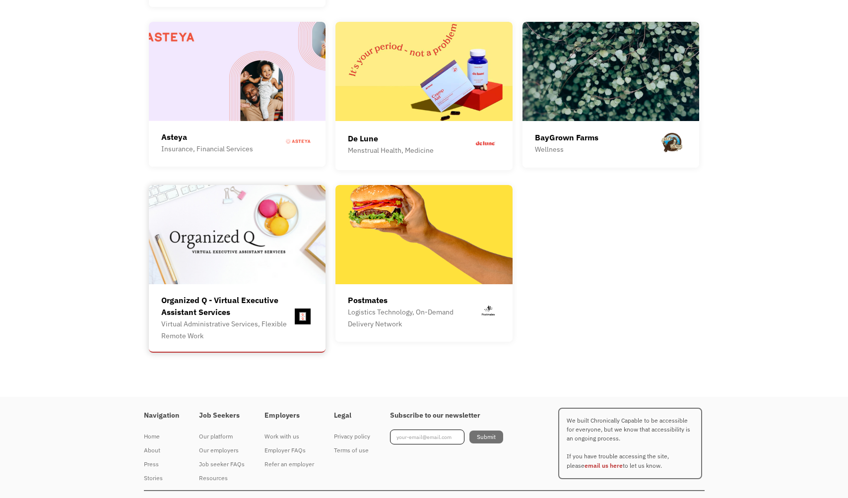
click at [245, 279] on div "Organized Q - Virtual Executive Assistant Services Virtual Administrative Servi…" at bounding box center [237, 268] width 177 height 167
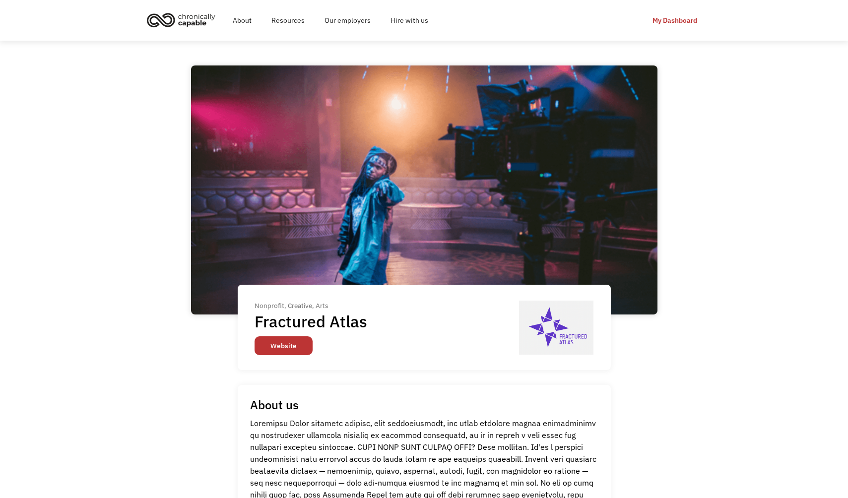
click at [274, 344] on link "Website" at bounding box center [284, 346] width 58 height 19
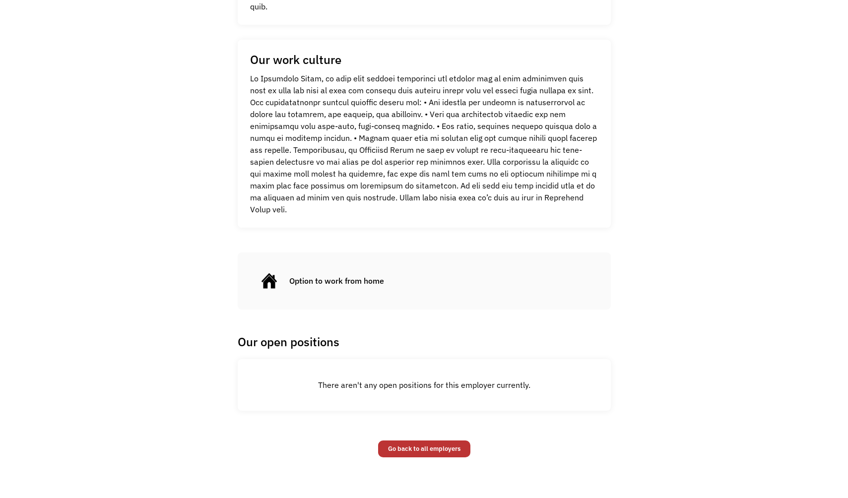
scroll to position [609, 0]
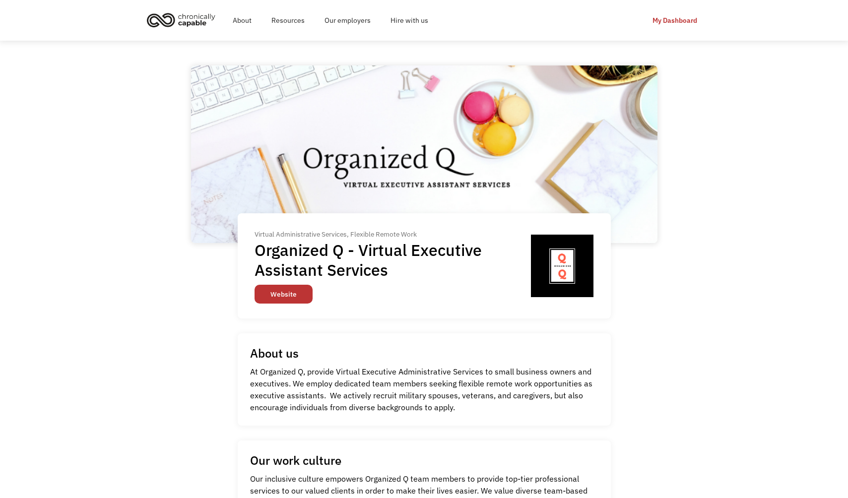
click at [272, 289] on link "Website" at bounding box center [284, 294] width 58 height 19
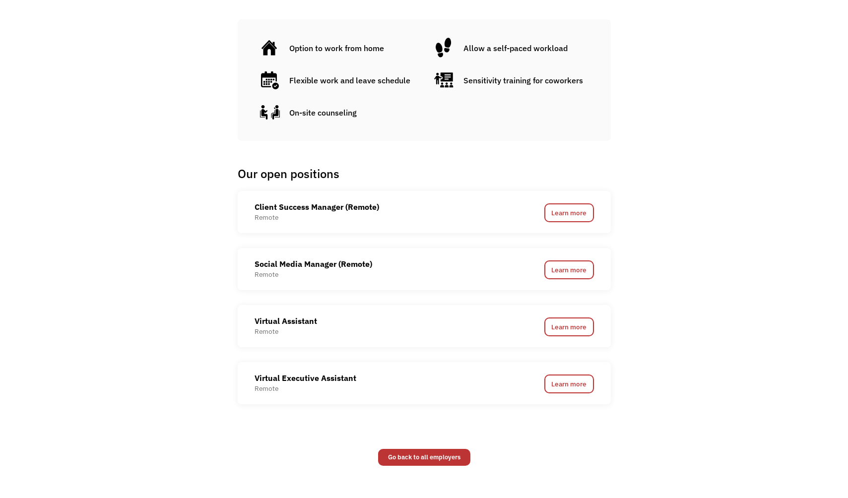
scroll to position [539, 0]
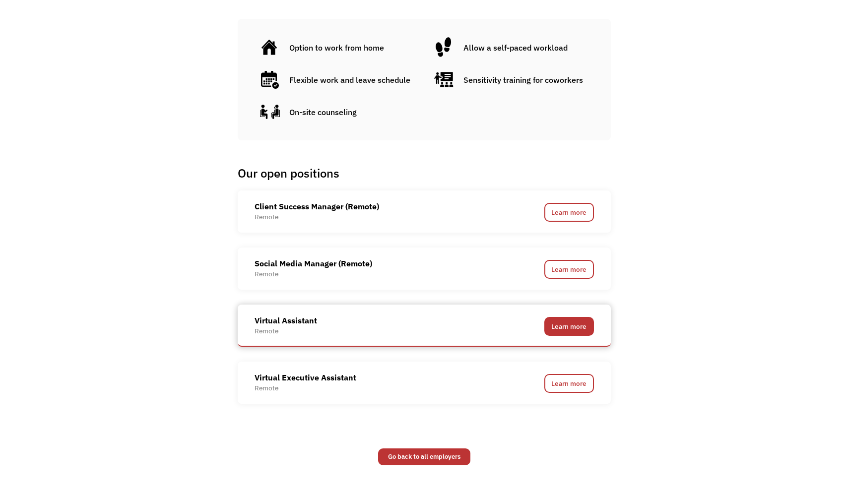
click at [557, 324] on link "Learn more" at bounding box center [569, 326] width 50 height 19
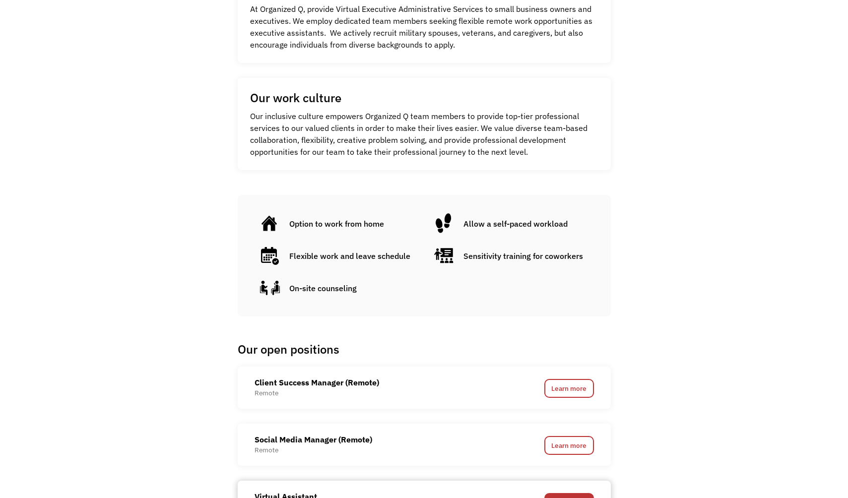
scroll to position [0, 0]
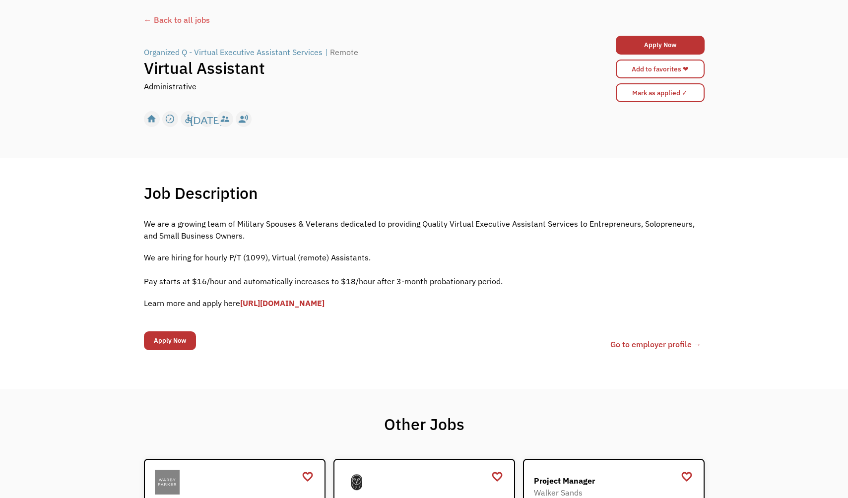
scroll to position [55, 0]
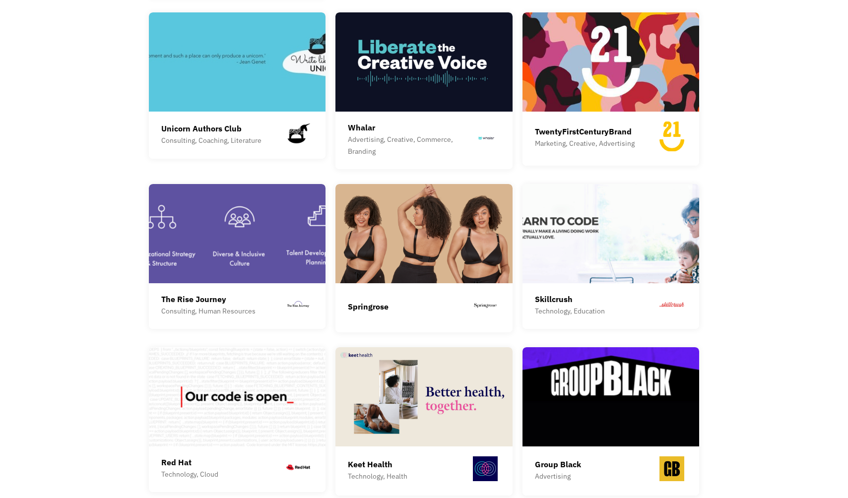
scroll to position [1637, 0]
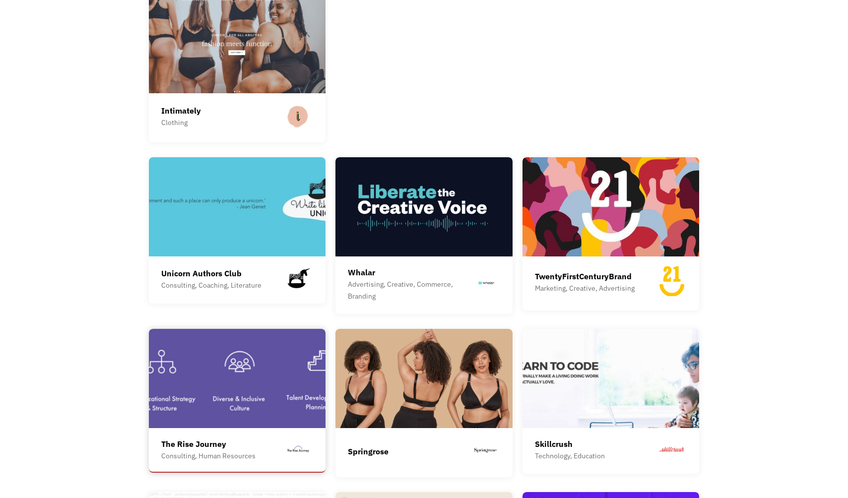
click at [269, 334] on img at bounding box center [237, 378] width 177 height 99
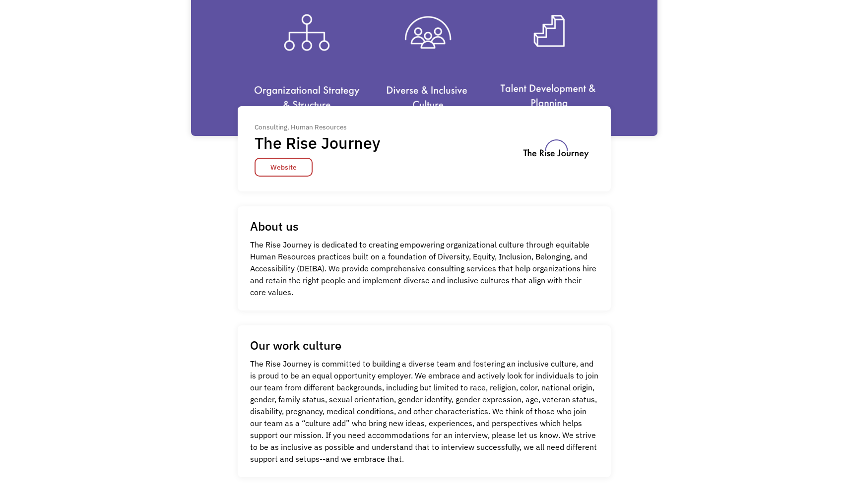
scroll to position [20, 0]
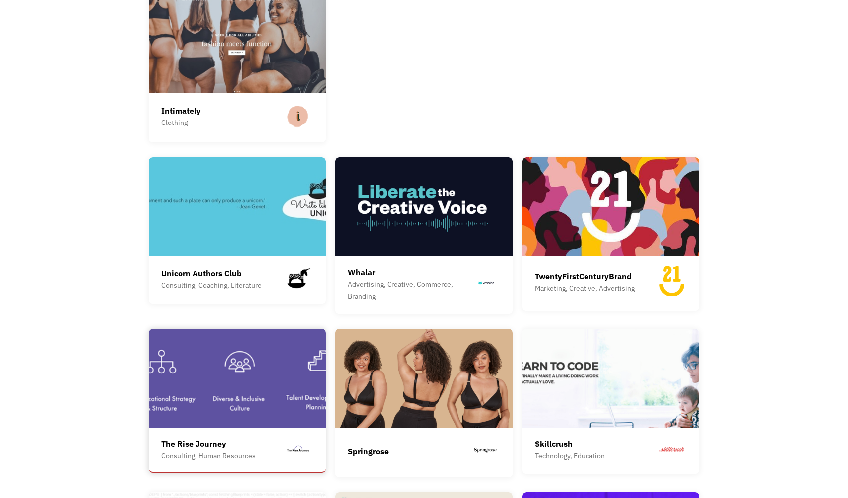
click at [223, 389] on img at bounding box center [237, 378] width 177 height 99
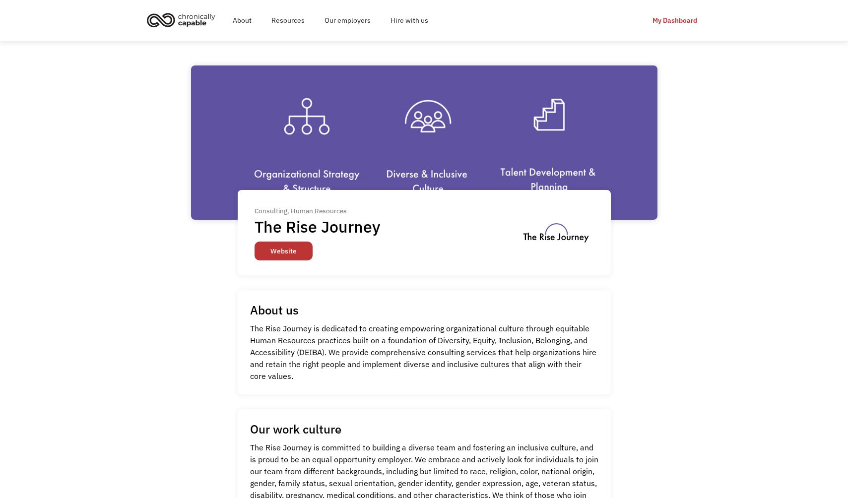
click at [290, 248] on link "Website" at bounding box center [284, 251] width 58 height 19
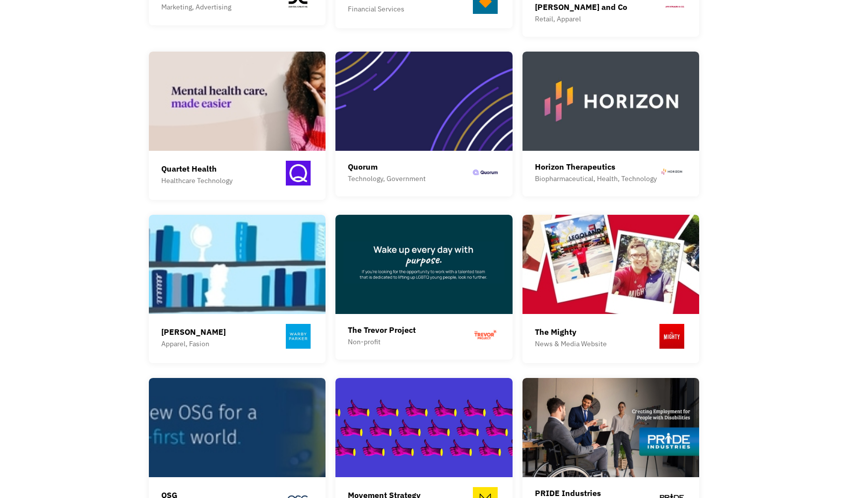
scroll to position [746, 0]
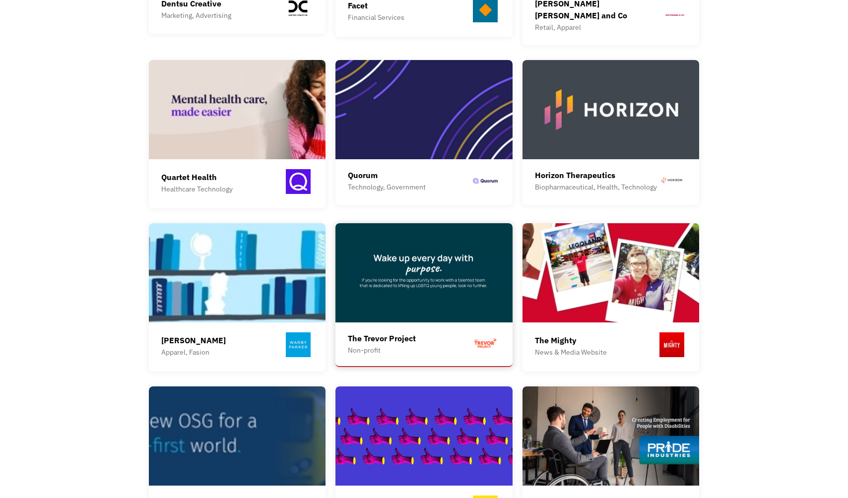
click at [391, 273] on img at bounding box center [424, 272] width 177 height 99
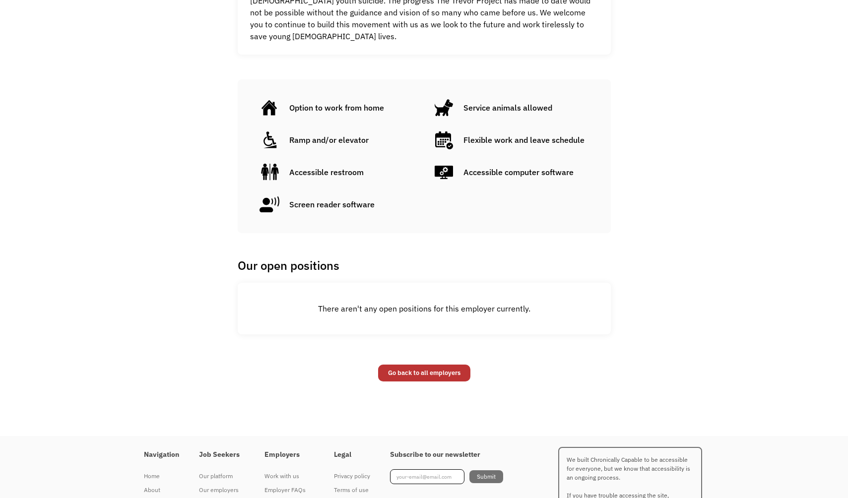
scroll to position [636, 0]
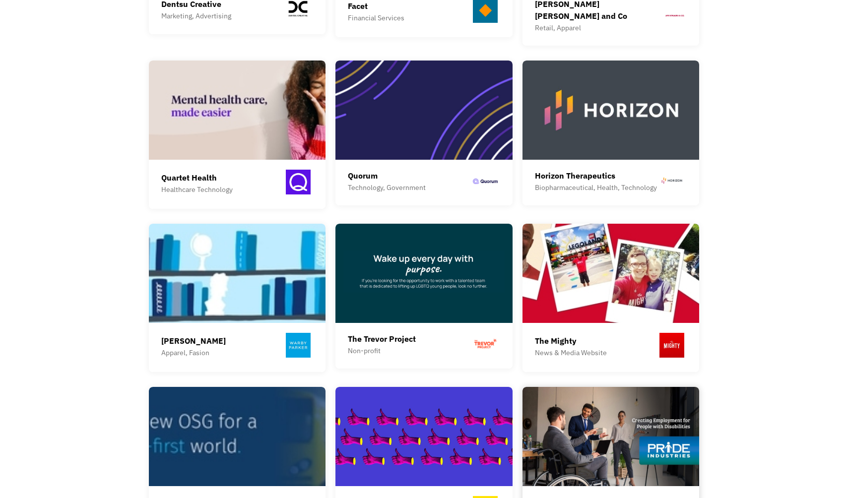
click at [568, 400] on img at bounding box center [611, 436] width 177 height 99
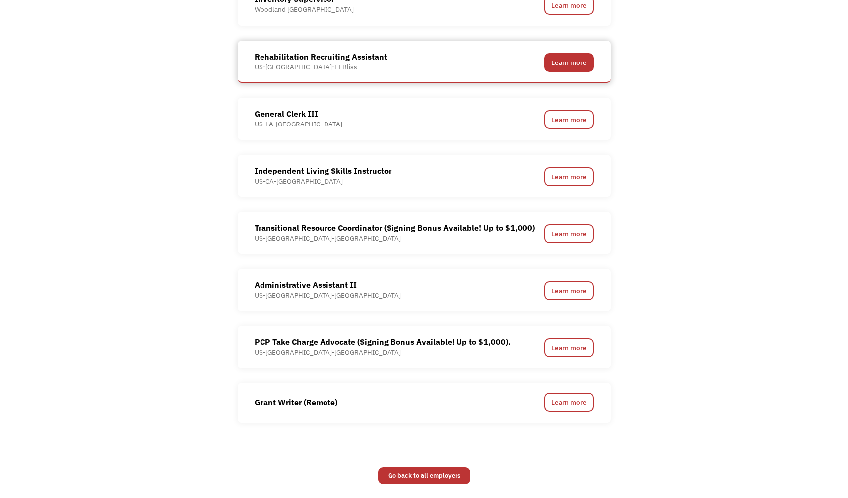
scroll to position [1115, 0]
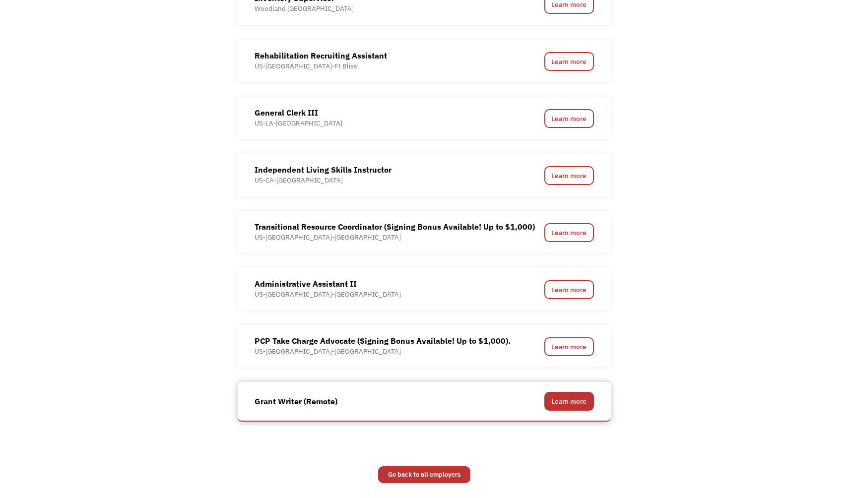
click at [577, 403] on link "Learn more" at bounding box center [569, 401] width 50 height 19
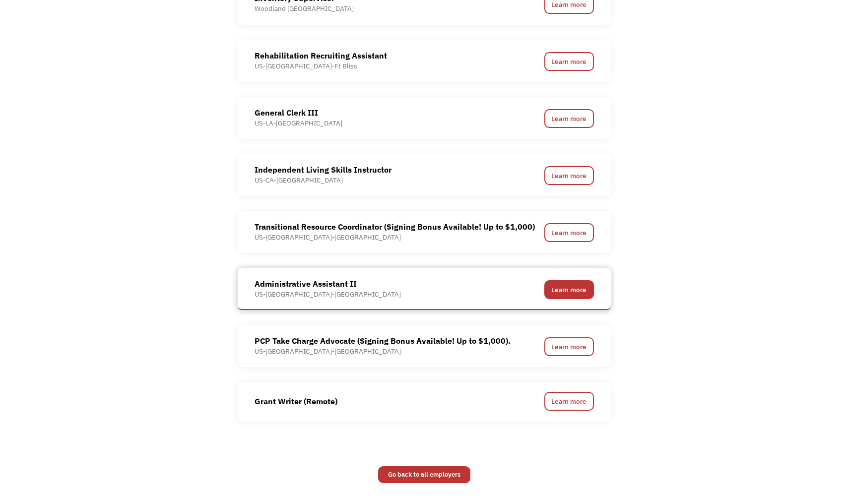
click at [576, 280] on link "Learn more" at bounding box center [569, 289] width 50 height 19
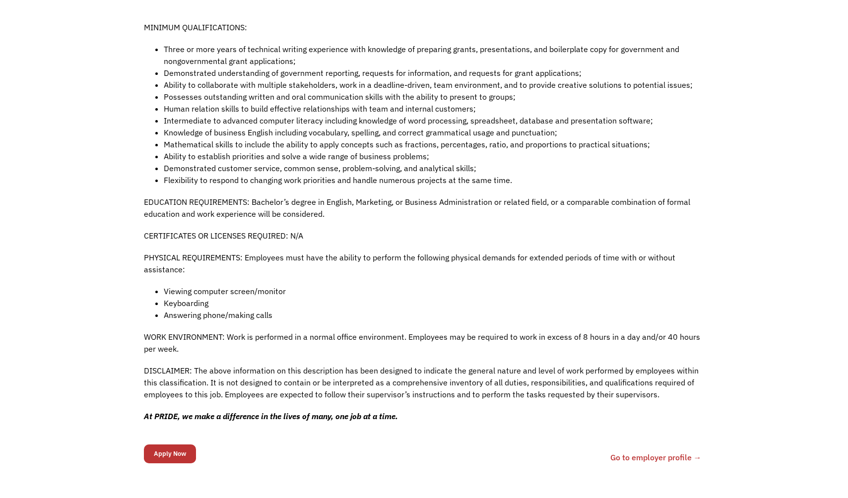
scroll to position [678, 0]
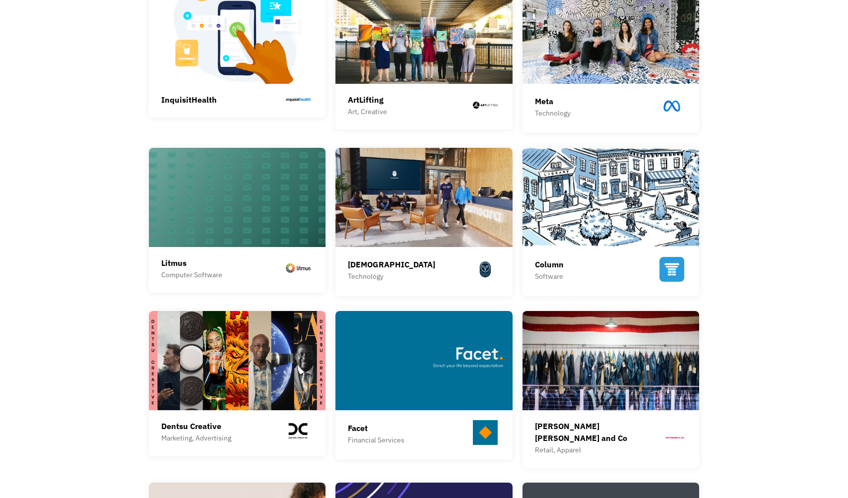
scroll to position [326, 0]
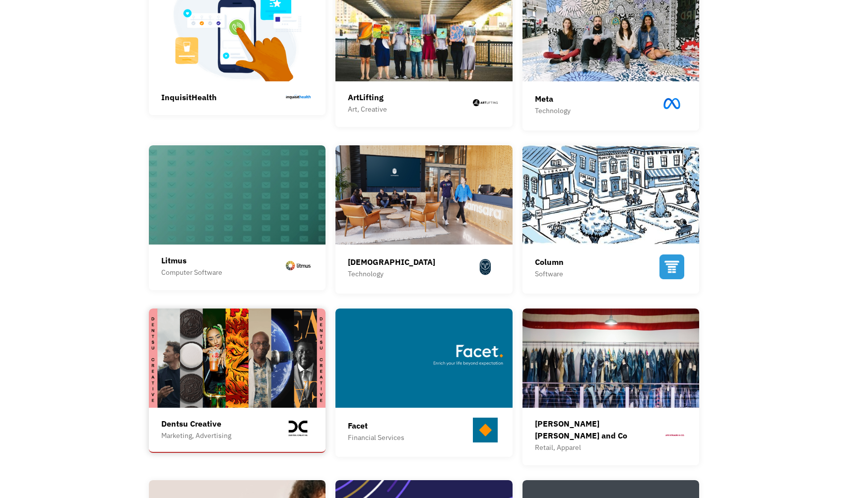
click at [250, 365] on img at bounding box center [237, 358] width 177 height 99
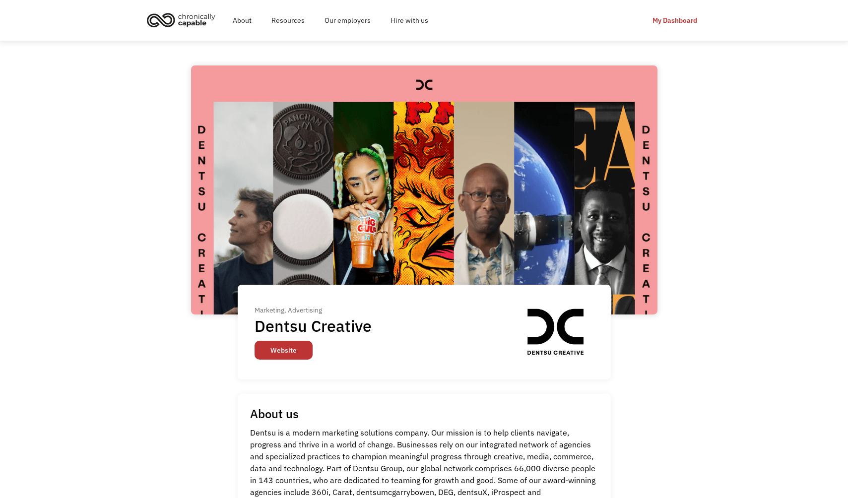
click at [273, 352] on link "Website" at bounding box center [284, 350] width 58 height 19
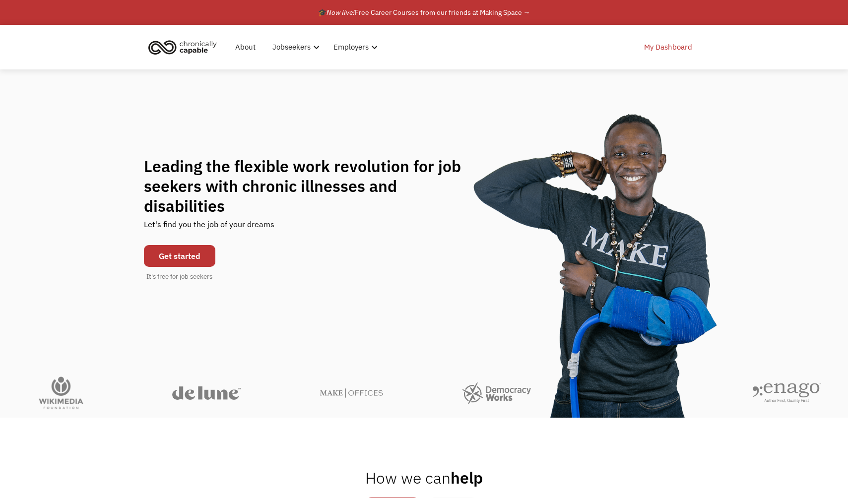
click at [659, 43] on link "My Dashboard" at bounding box center [668, 47] width 60 height 32
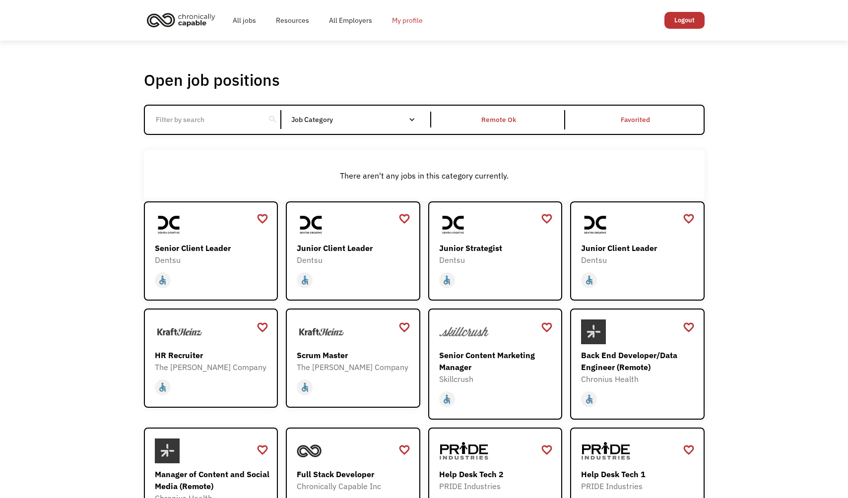
click at [407, 22] on link "My profile" at bounding box center [407, 20] width 51 height 32
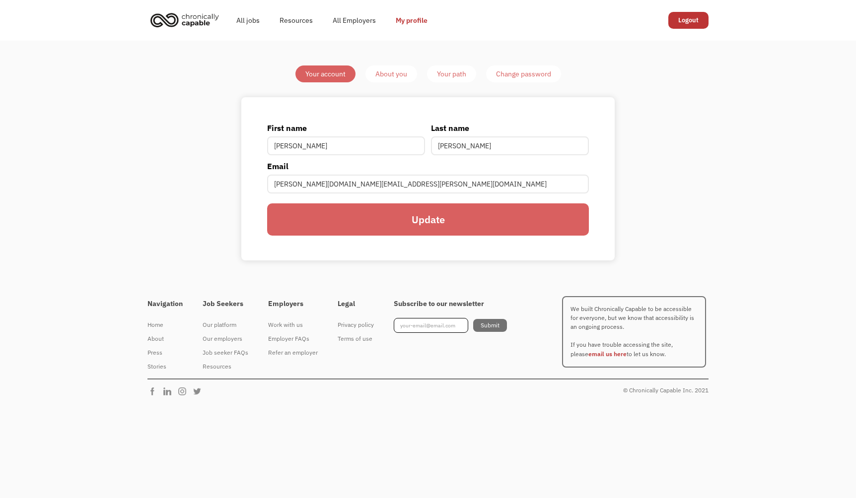
click at [383, 70] on div "About you" at bounding box center [391, 74] width 32 height 12
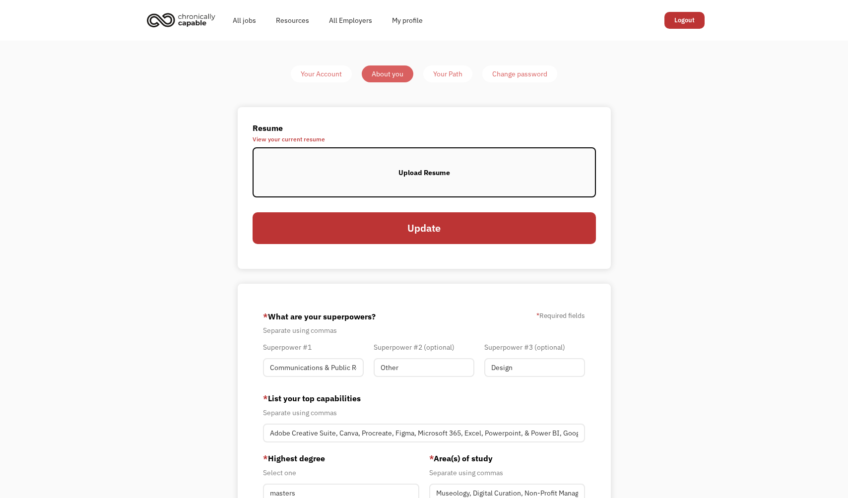
click at [393, 163] on label "Upload Resume" at bounding box center [424, 172] width 343 height 50
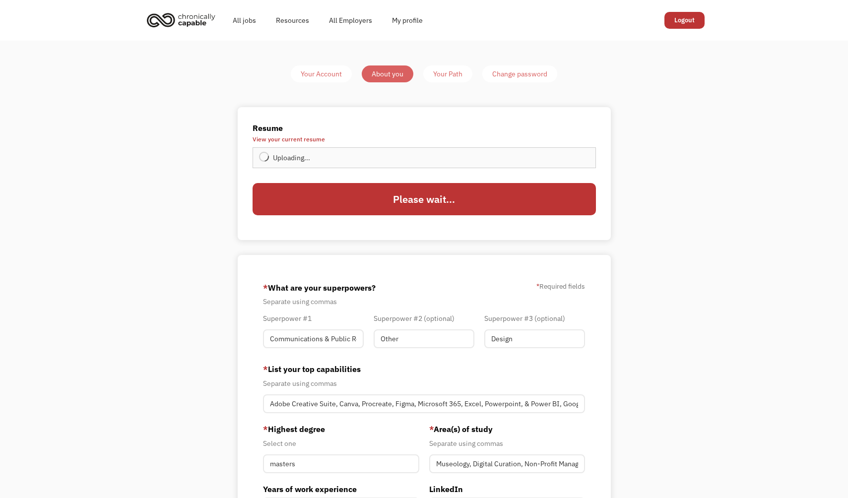
type input "Update"
click at [439, 68] on link "Your Path" at bounding box center [447, 74] width 49 height 17
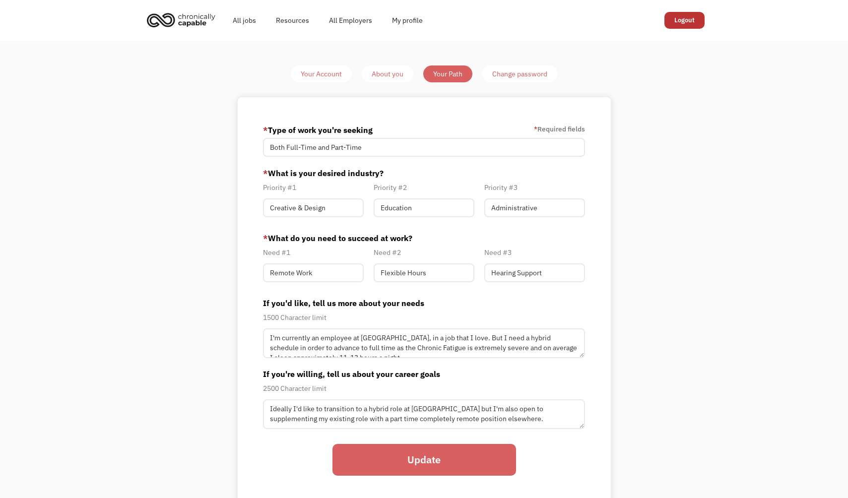
type input "[PERSON_NAME][DOMAIN_NAME][EMAIL_ADDRESS][PERSON_NAME][DOMAIN_NAME]"
click at [499, 68] on div "Change password" at bounding box center [519, 74] width 55 height 12
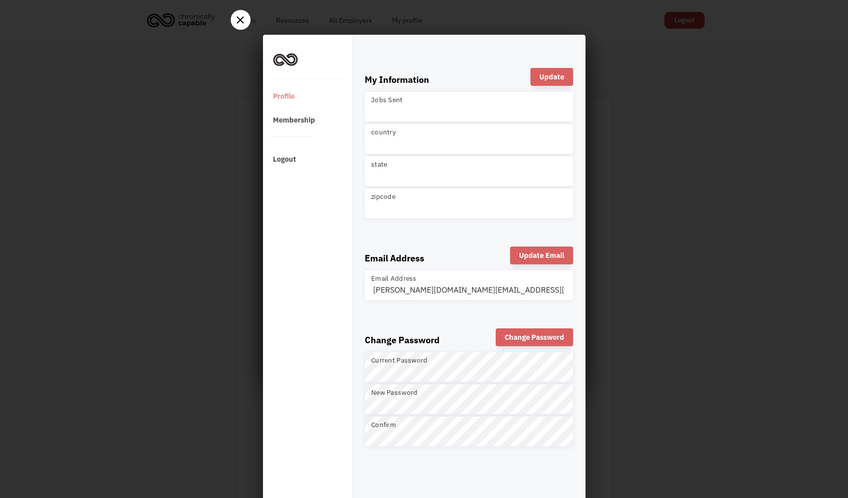
click at [243, 19] on div at bounding box center [241, 20] width 20 height 9
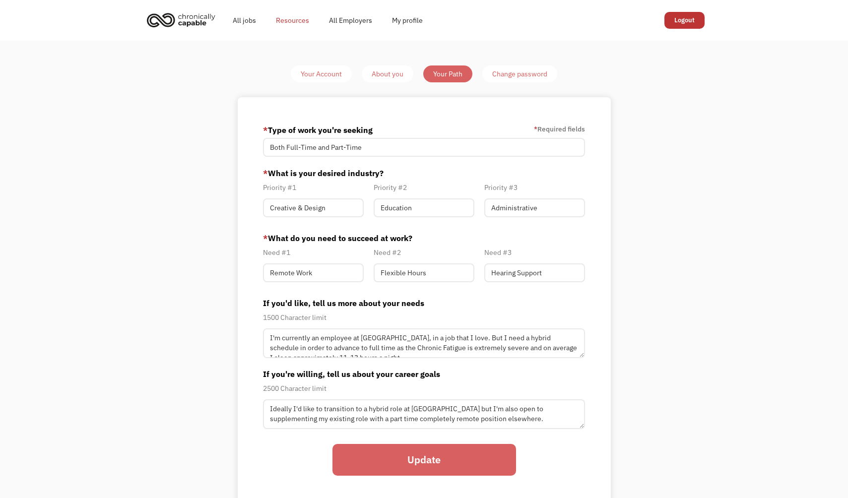
click at [289, 17] on link "Resources" at bounding box center [292, 20] width 53 height 32
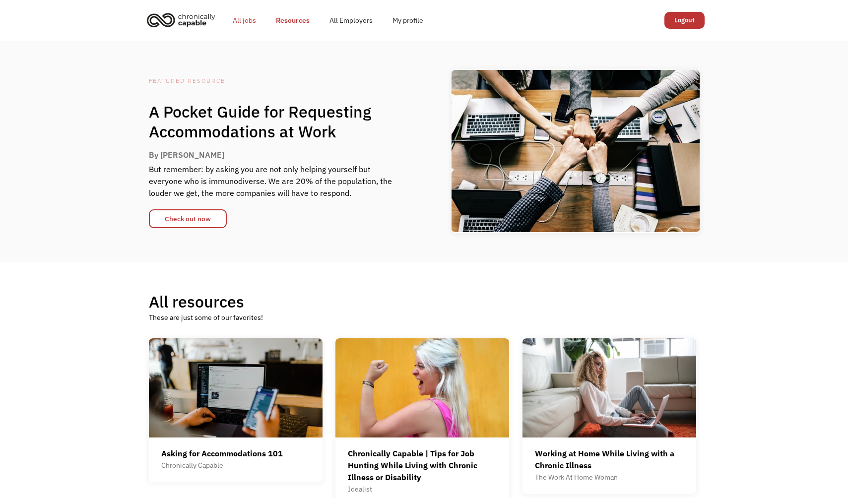
click at [248, 19] on link "All jobs" at bounding box center [244, 20] width 43 height 32
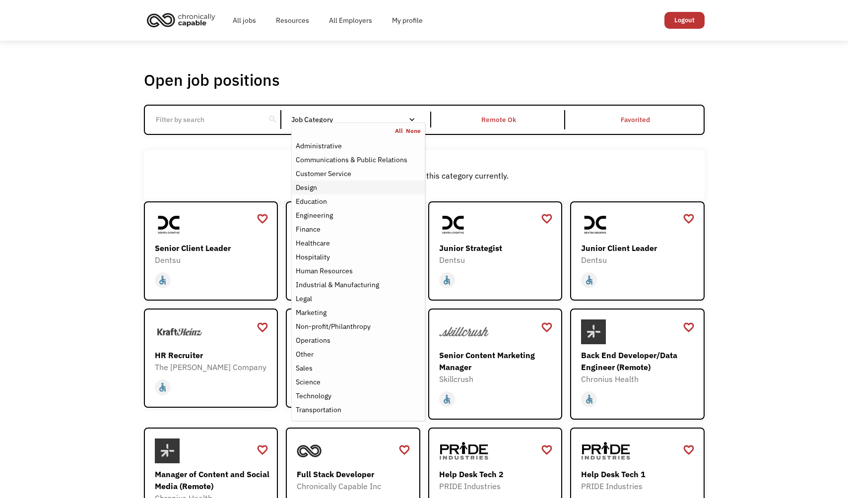
click at [325, 191] on div "Design" at bounding box center [358, 188] width 125 height 12
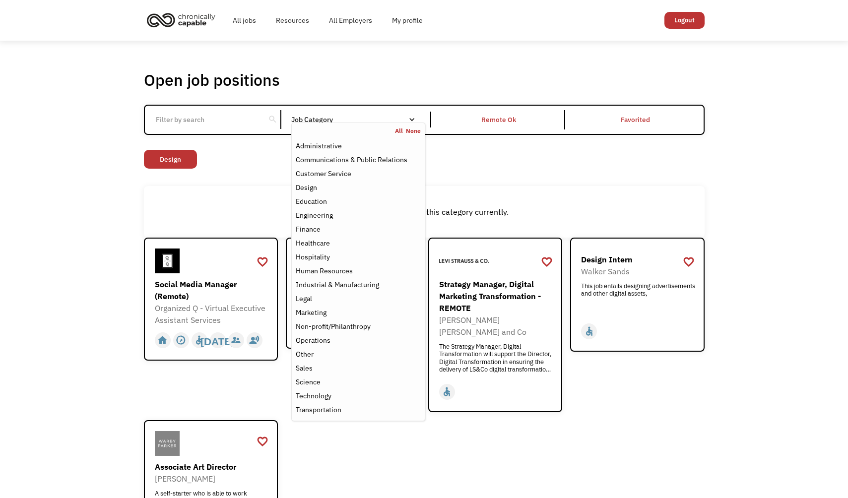
click at [471, 169] on div "Non-profit/Philanthropy Other Transportation Technology Science Sales Operation…" at bounding box center [424, 160] width 561 height 21
click at [340, 115] on div "Job Category" at bounding box center [358, 120] width 134 height 16
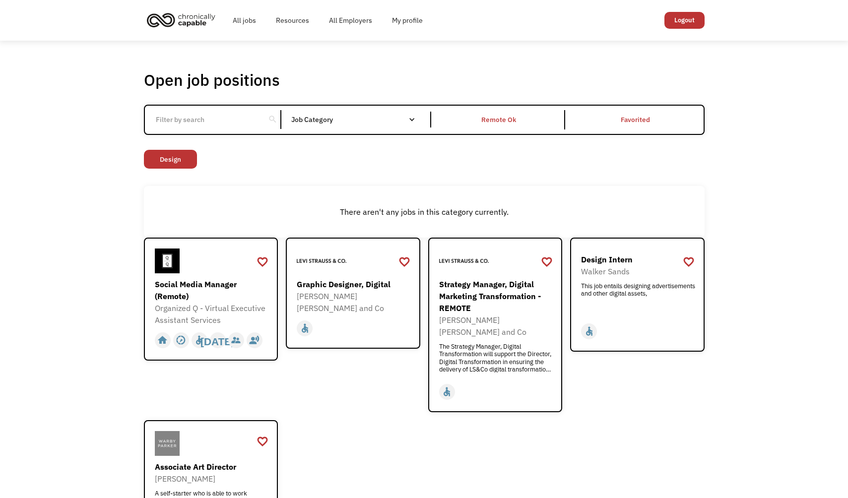
click at [340, 123] on div "Job Category" at bounding box center [358, 120] width 134 height 16
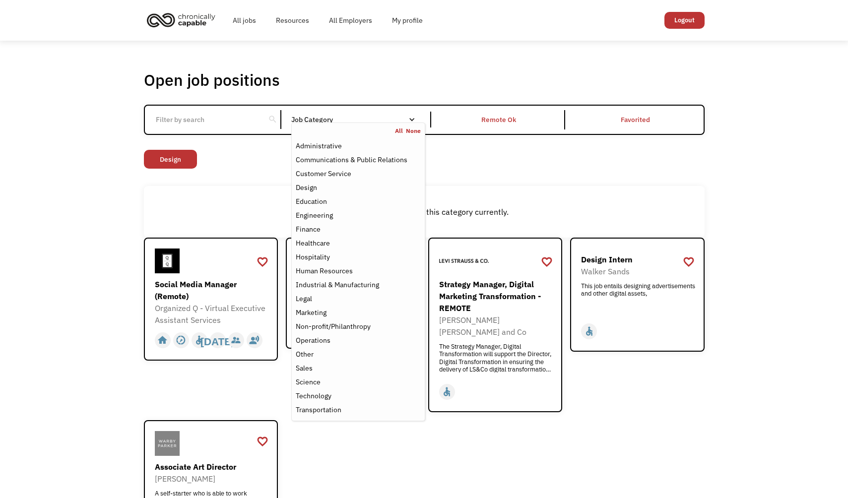
click at [400, 130] on link "All" at bounding box center [400, 131] width 11 height 8
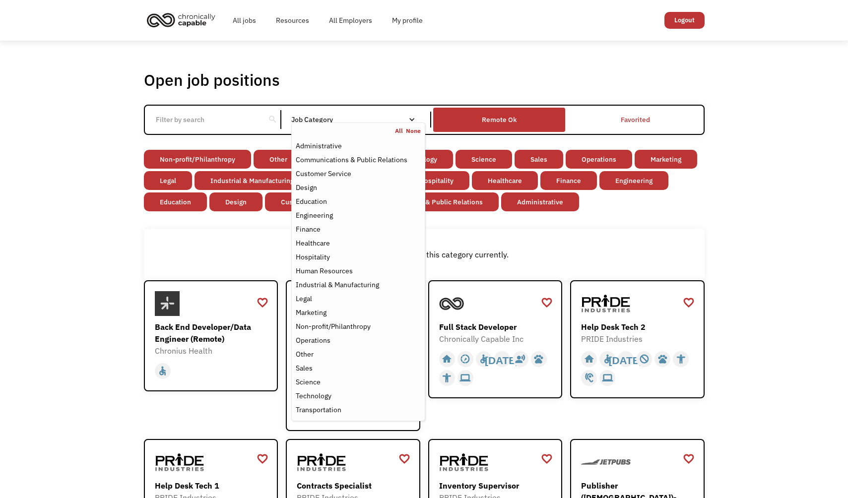
click at [484, 113] on div "Remote Ok" at bounding box center [499, 119] width 132 height 19
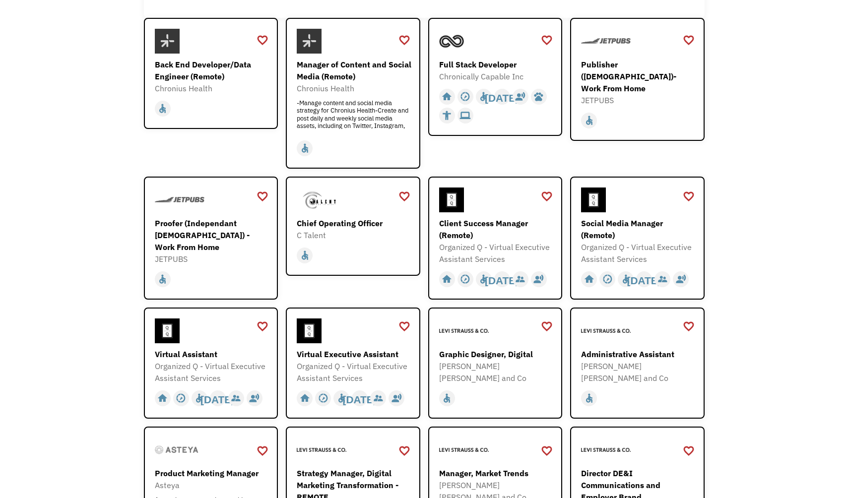
scroll to position [263, 0]
click at [211, 202] on div at bounding box center [212, 199] width 115 height 25
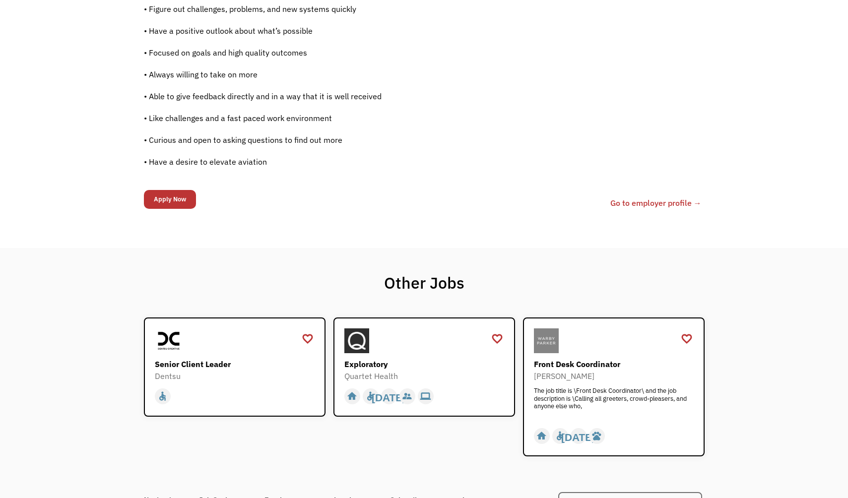
scroll to position [774, 0]
click at [166, 196] on input "Apply Now" at bounding box center [170, 199] width 52 height 19
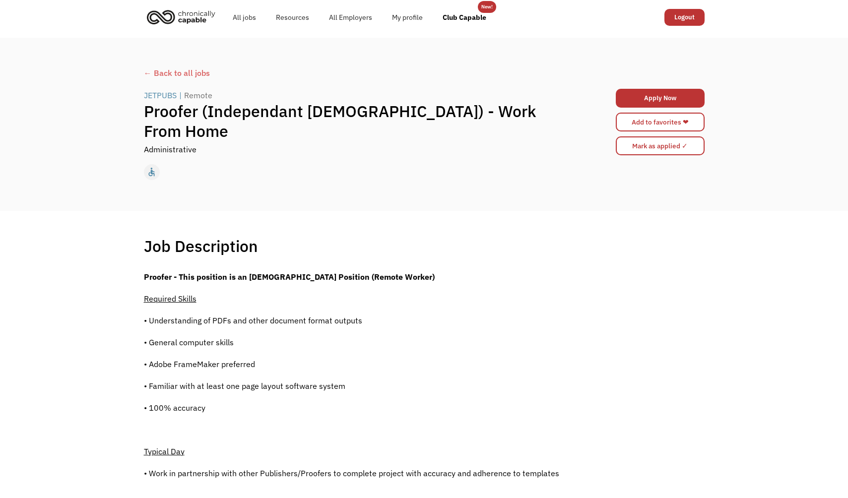
scroll to position [2, 0]
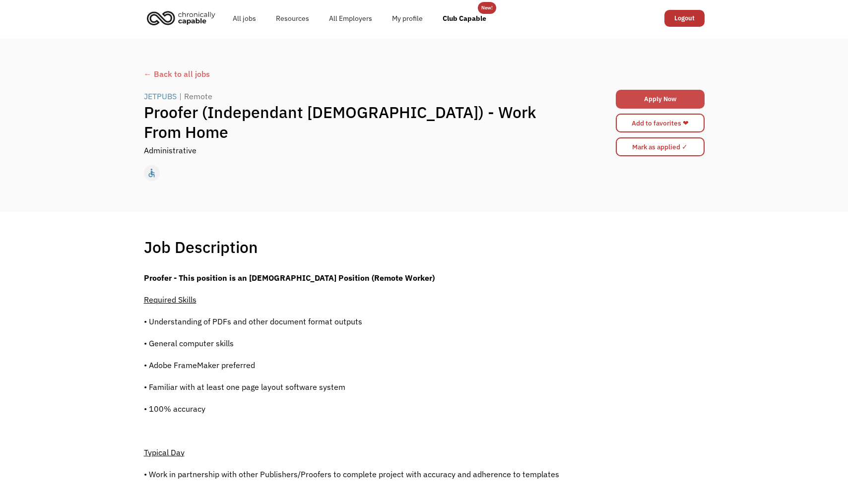
click at [638, 93] on link "Apply Now" at bounding box center [660, 99] width 89 height 19
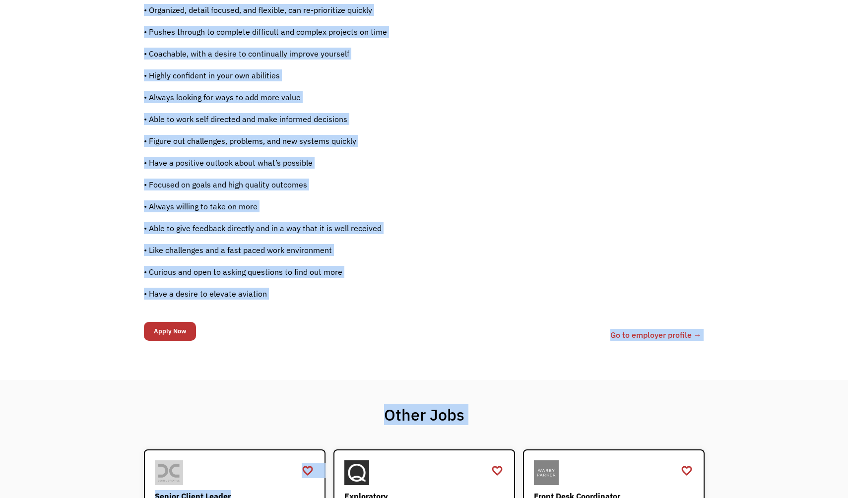
scroll to position [683, 0]
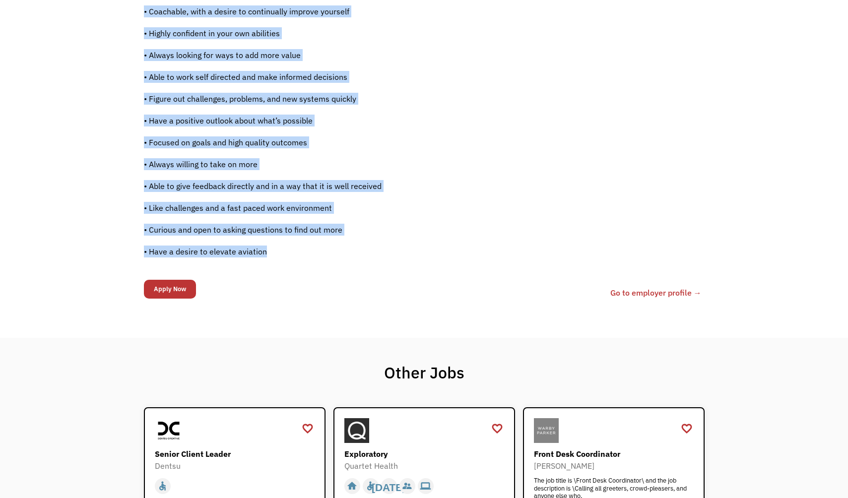
drag, startPoint x: 142, startPoint y: 105, endPoint x: 322, endPoint y: 288, distance: 256.9
click at [322, 288] on body "Congrats! You applied 689b77528064e76a17248ab4 nicolina.gallo@berkeley.edu Nico…" at bounding box center [424, 5] width 848 height 1376
copy body "JETPUBS | Remote Proofer (Independant Contractor) - Work From Home Administrati…"
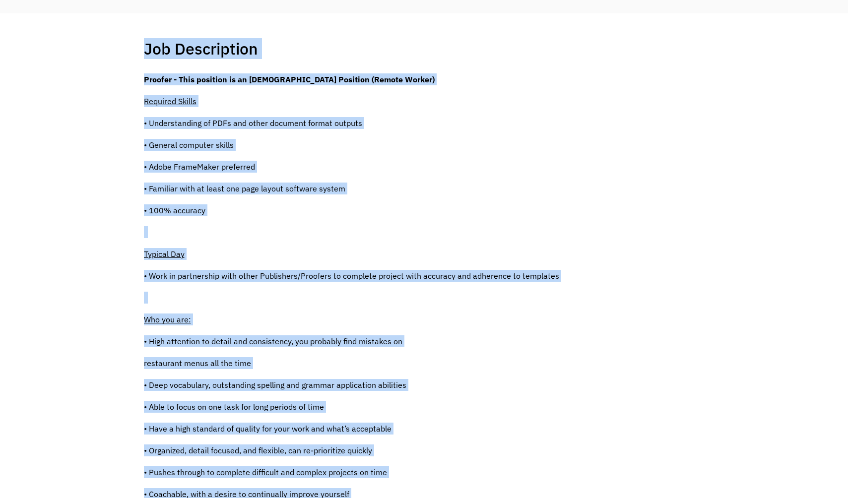
scroll to position [0, 0]
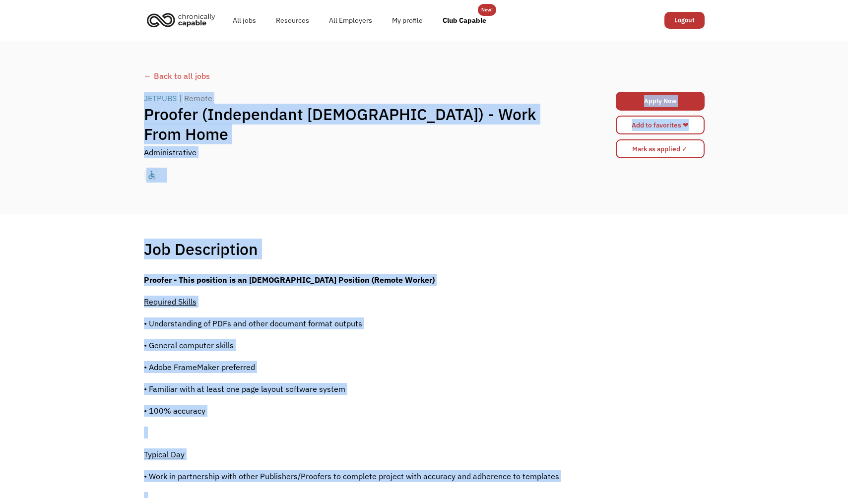
click at [170, 104] on div "JETPUBS" at bounding box center [160, 98] width 33 height 12
click at [576, 181] on div "home slow_motion_video accessible today not_interested supervisor_account recor…" at bounding box center [424, 175] width 561 height 19
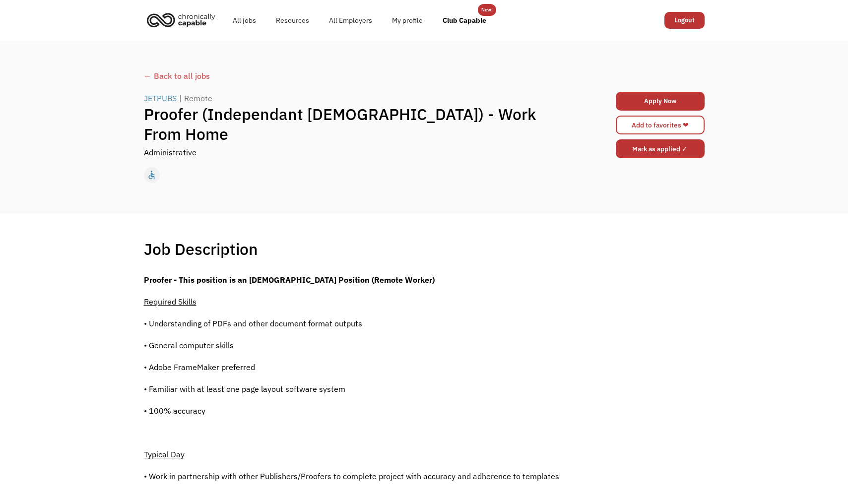
click at [630, 156] on input "Mark as applied ✓" at bounding box center [660, 148] width 89 height 19
click at [236, 21] on link "All jobs" at bounding box center [244, 20] width 43 height 32
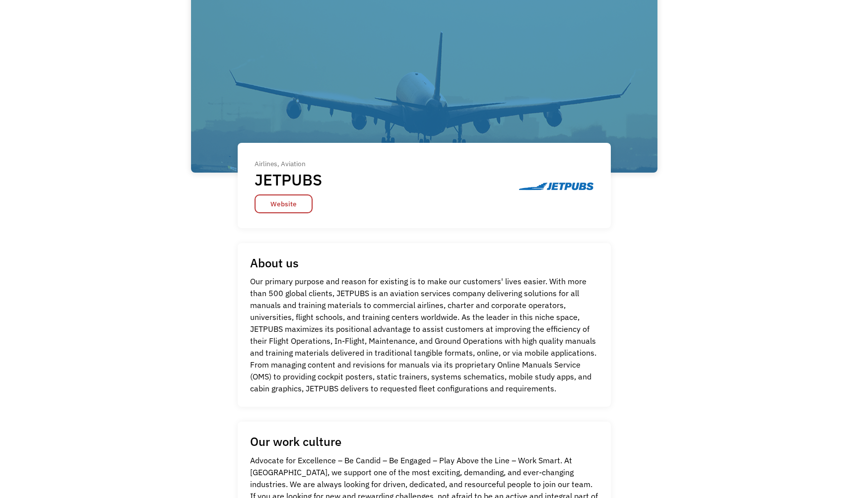
scroll to position [274, 0]
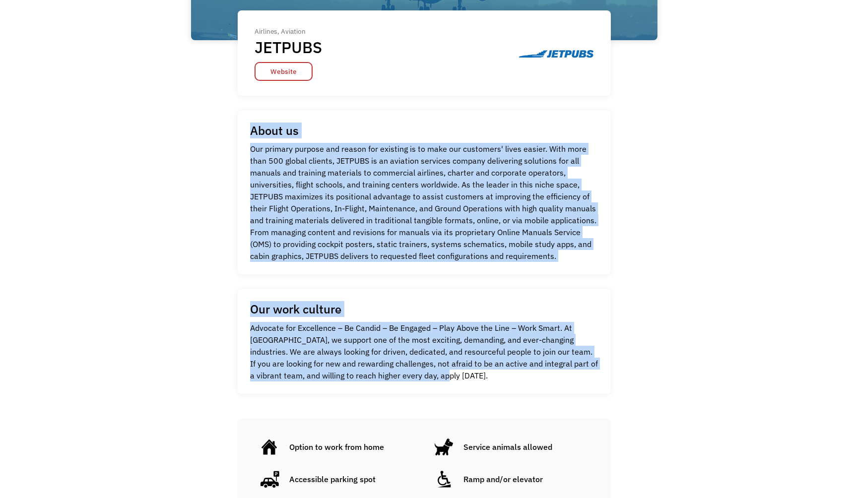
drag, startPoint x: 252, startPoint y: 133, endPoint x: 457, endPoint y: 379, distance: 320.4
click at [457, 379] on div "Airlines, Aviation JETPUBS Website Airlines, Aviation JETPUBS Website About us …" at bounding box center [424, 165] width 467 height 749
copy div "About us JETPUBS Our primary purpose and reason for existing is to make our cus…"
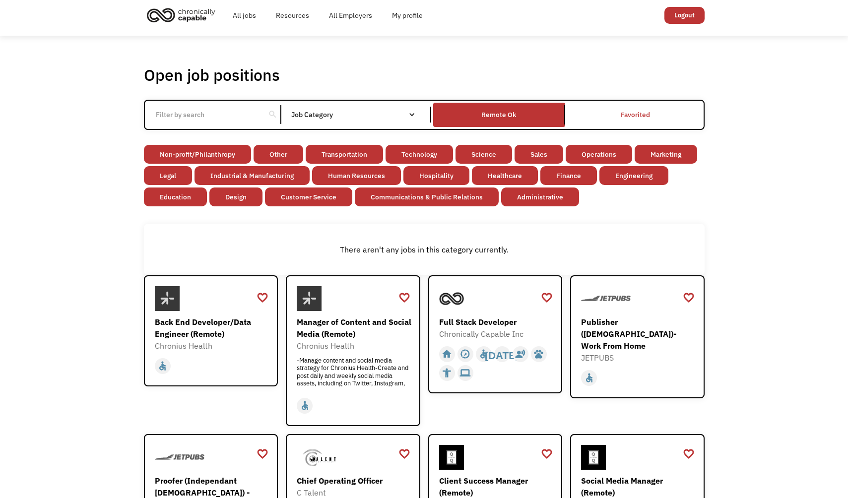
scroll to position [6, 0]
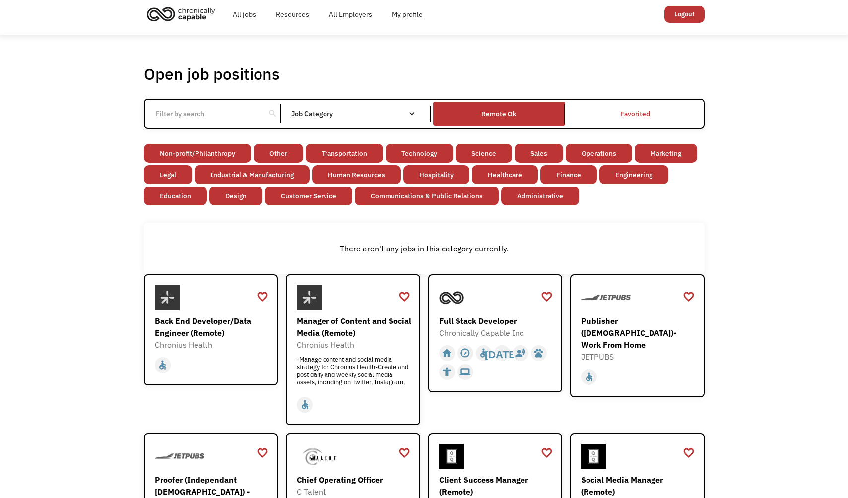
click at [235, 108] on input "Email Form" at bounding box center [205, 113] width 111 height 19
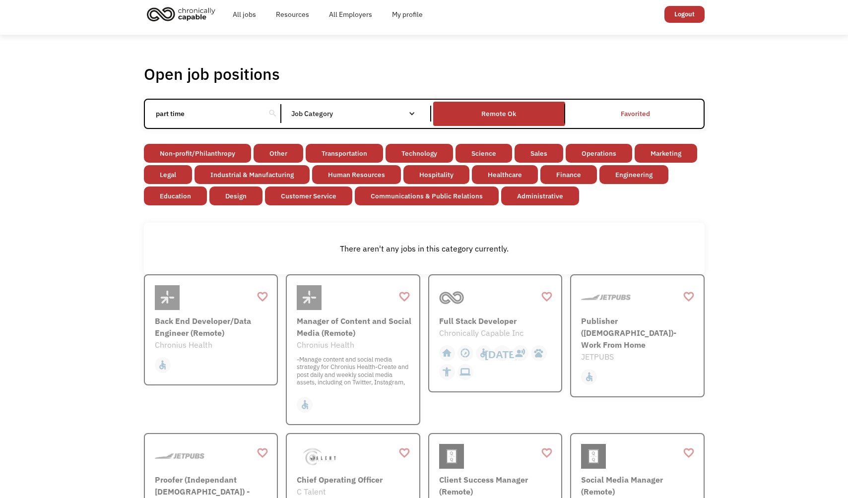
type input "part time"
click input "Email Form" at bounding box center [0, 0] width 0 height 0
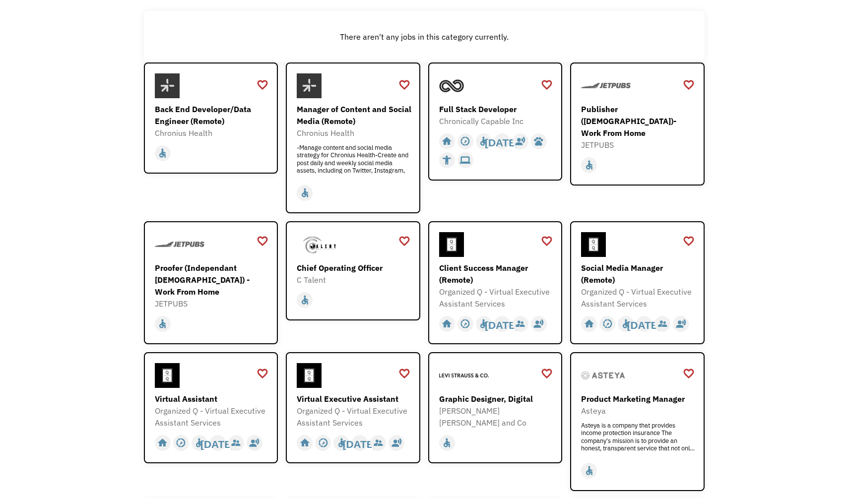
scroll to position [158, 0]
